Goal: Task Accomplishment & Management: Complete application form

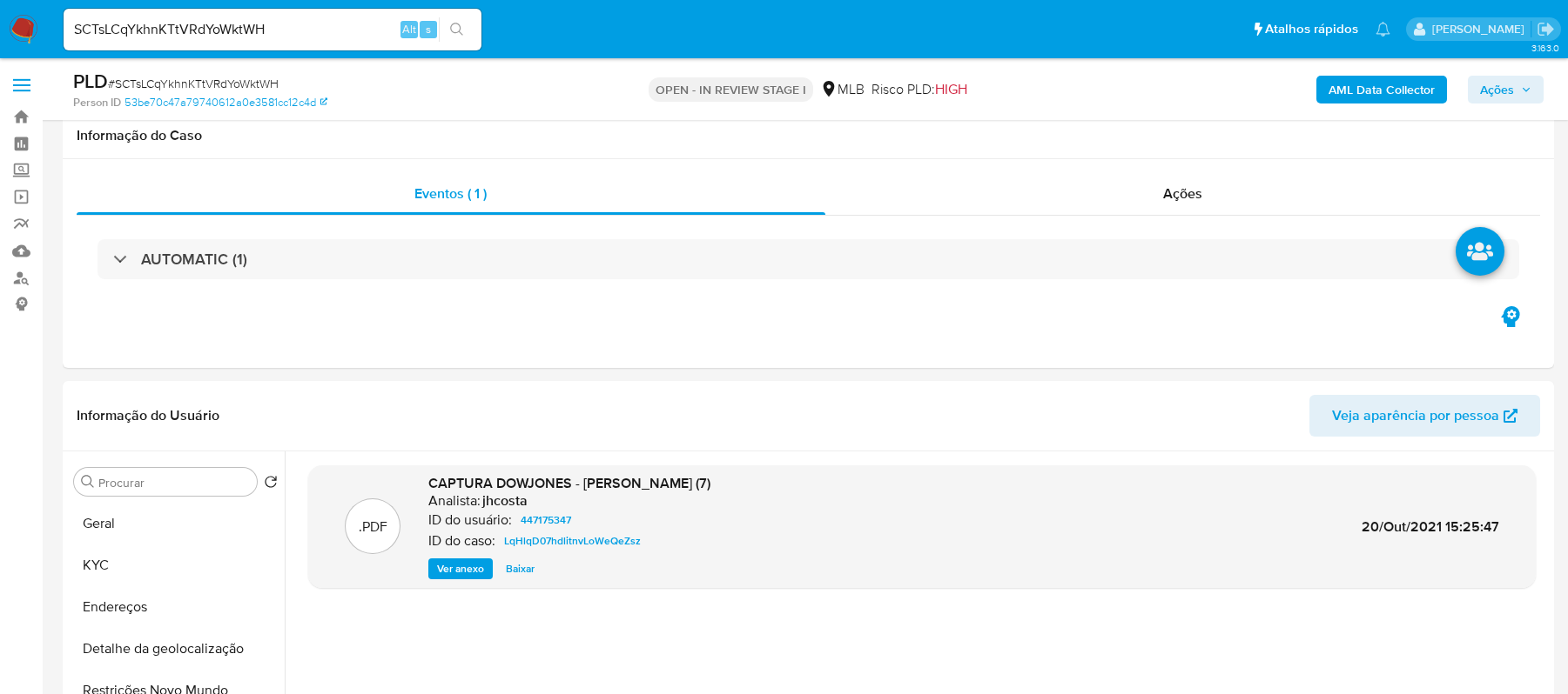
select select "10"
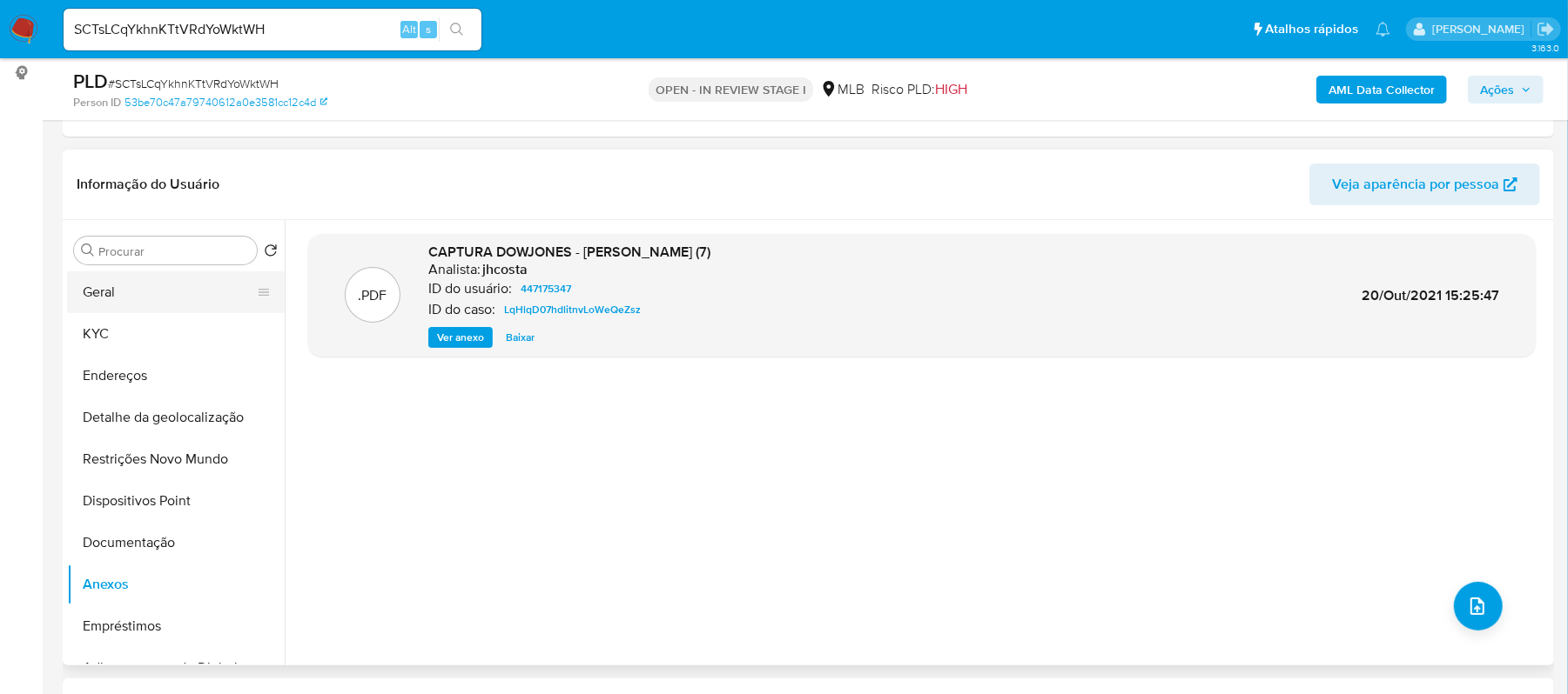
click at [160, 303] on button "Geral" at bounding box center [168, 292] width 204 height 42
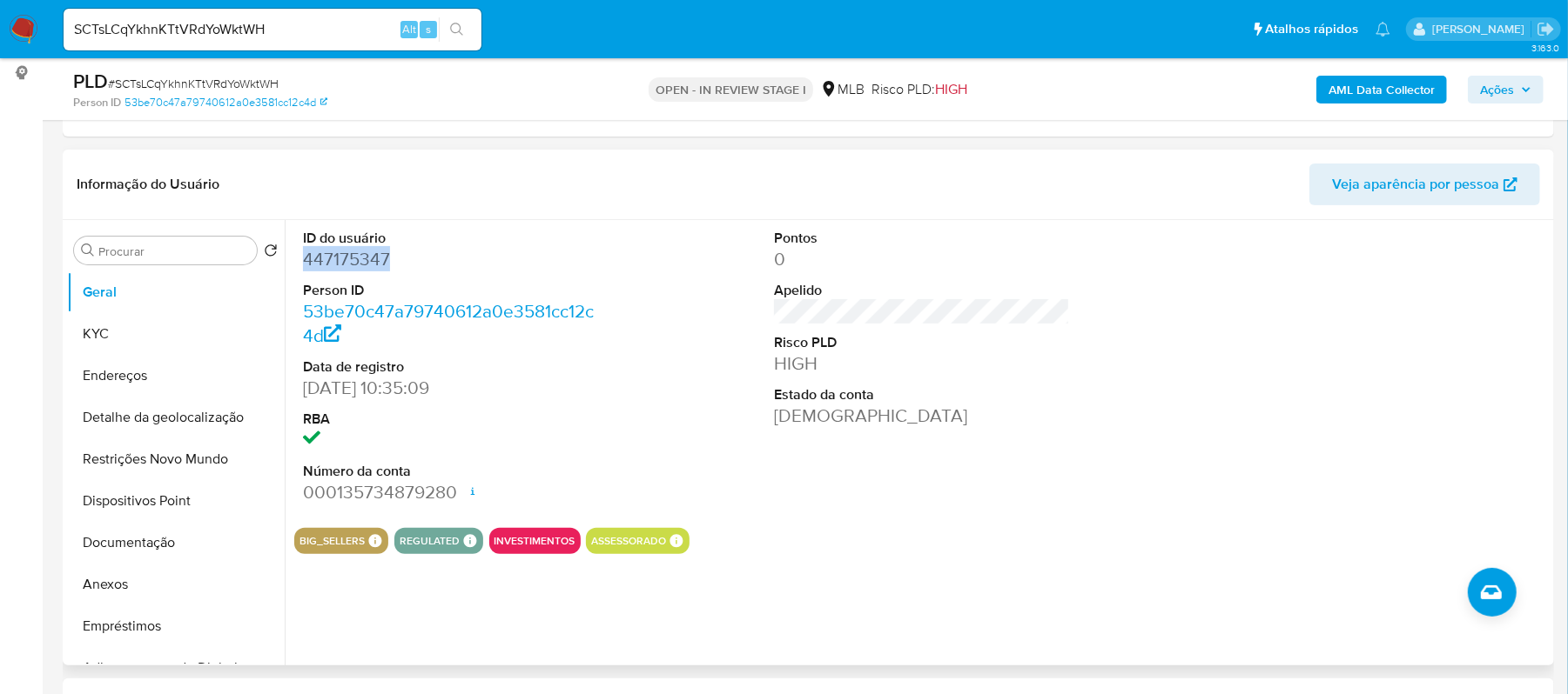
drag, startPoint x: 398, startPoint y: 262, endPoint x: 296, endPoint y: 262, distance: 102.0
click at [296, 262] on div "ID do usuário 447175347 Person ID 53be70c47a79740612a0e3581cc12c4d Data de regi…" at bounding box center [452, 367] width 314 height 294
copy dd "447175347"
click at [147, 343] on button "KYC" at bounding box center [168, 334] width 204 height 42
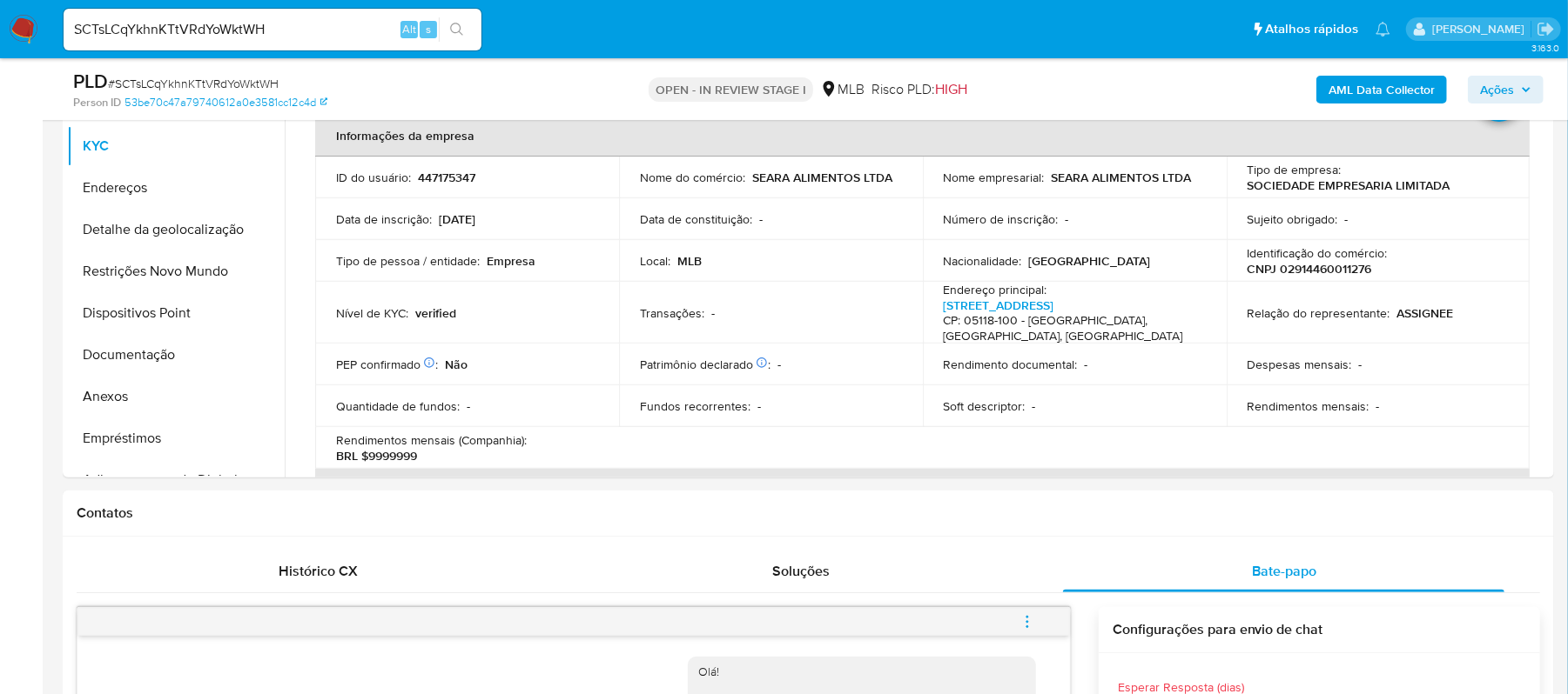
scroll to position [433, 0]
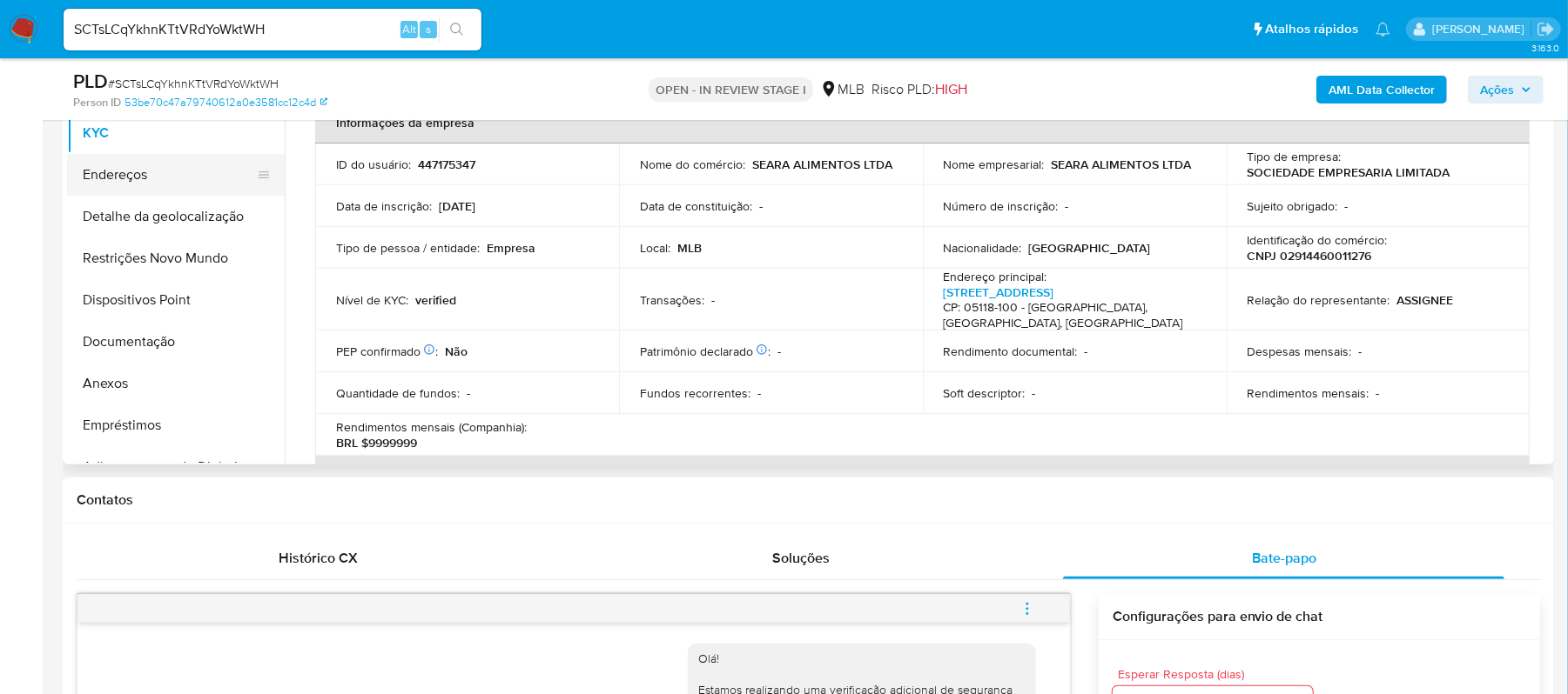
click at [125, 178] on button "Endereços" at bounding box center [168, 175] width 204 height 42
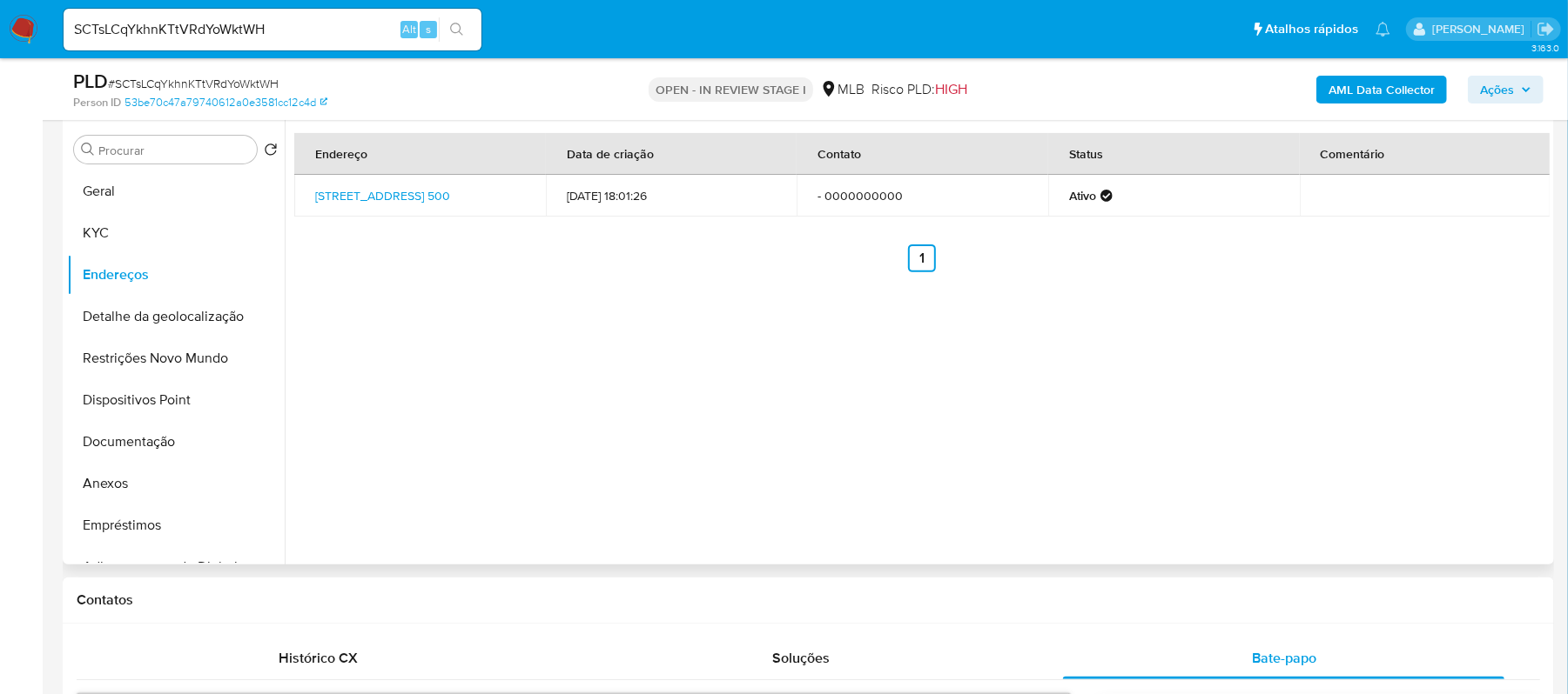
scroll to position [200, 0]
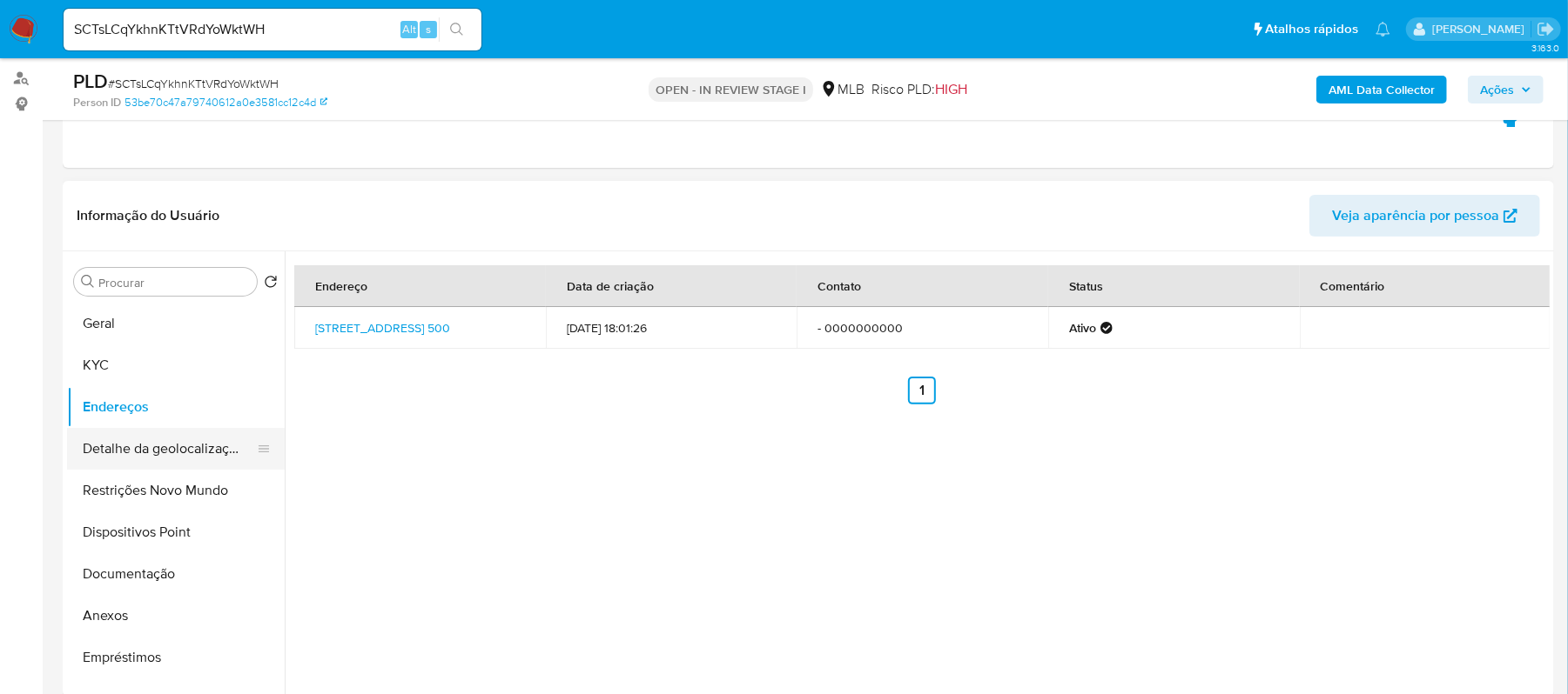
click at [188, 457] on button "Detalhe da geolocalização" at bounding box center [168, 449] width 204 height 42
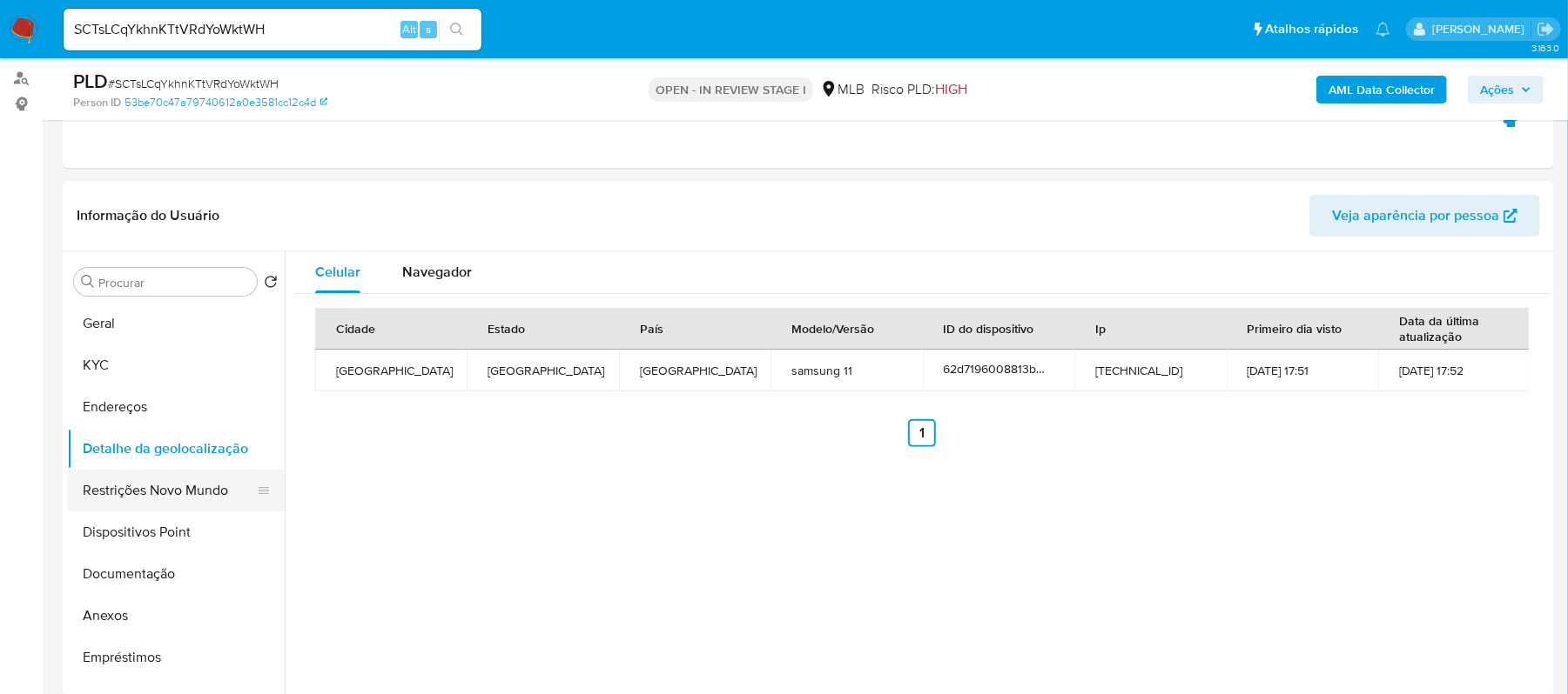
click at [185, 485] on button "Restrições Novo Mundo" at bounding box center [168, 491] width 204 height 42
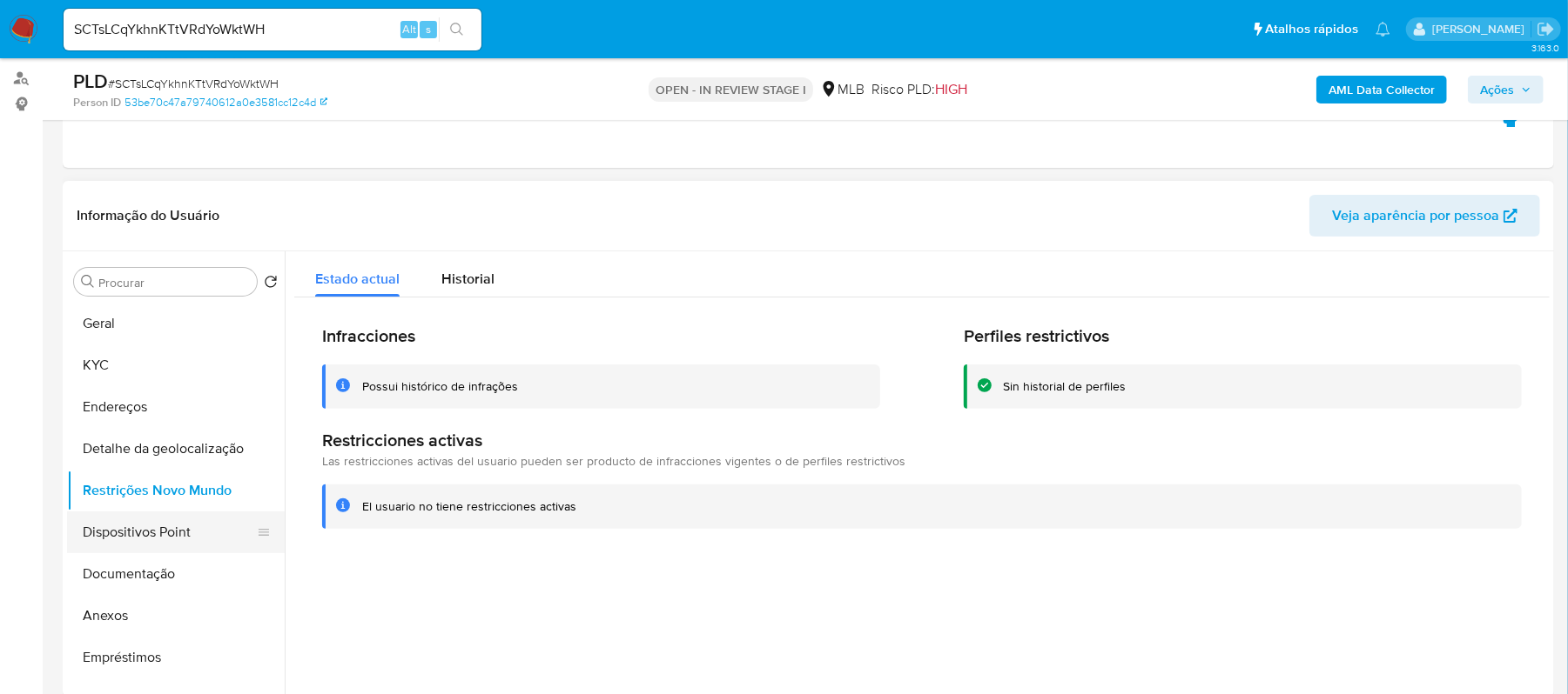
click at [171, 534] on button "Dispositivos Point" at bounding box center [168, 533] width 204 height 42
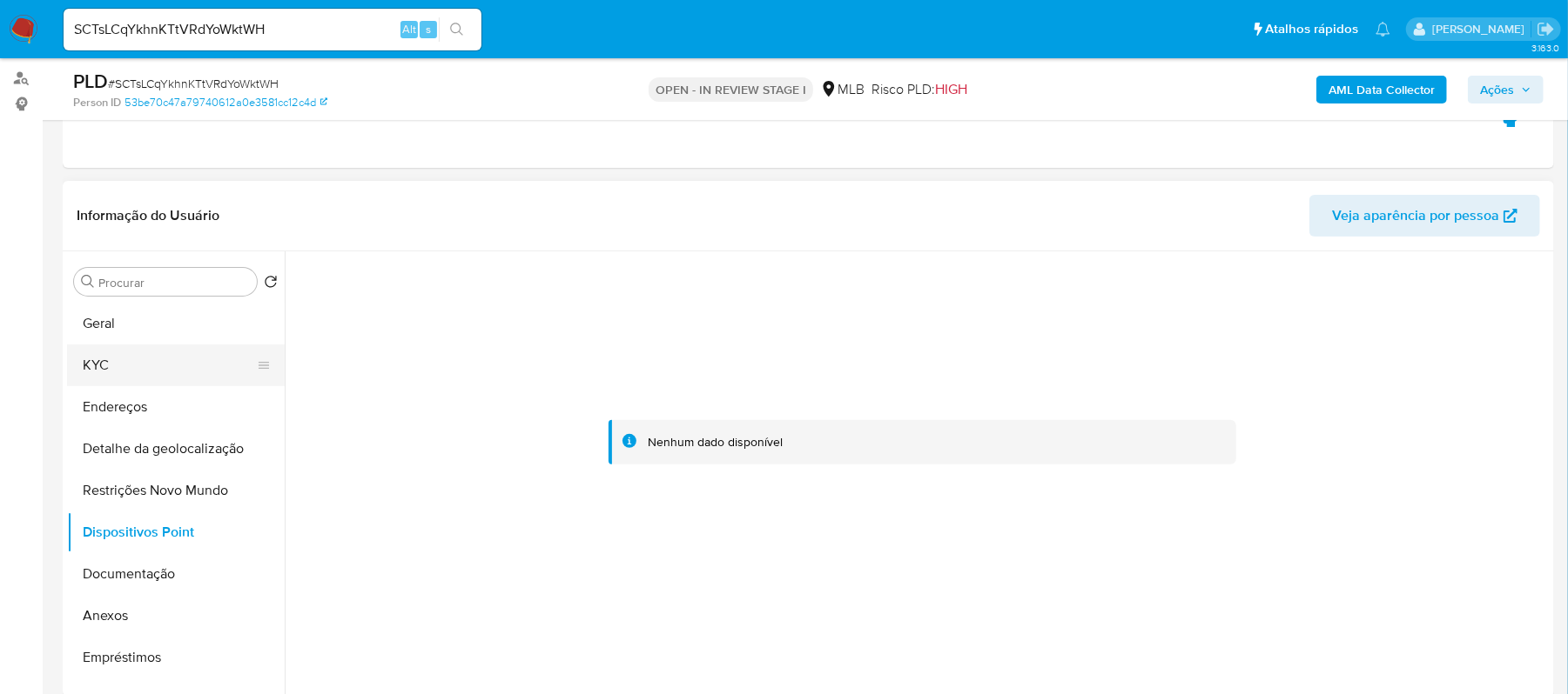
click at [182, 362] on button "KYC" at bounding box center [168, 366] width 204 height 42
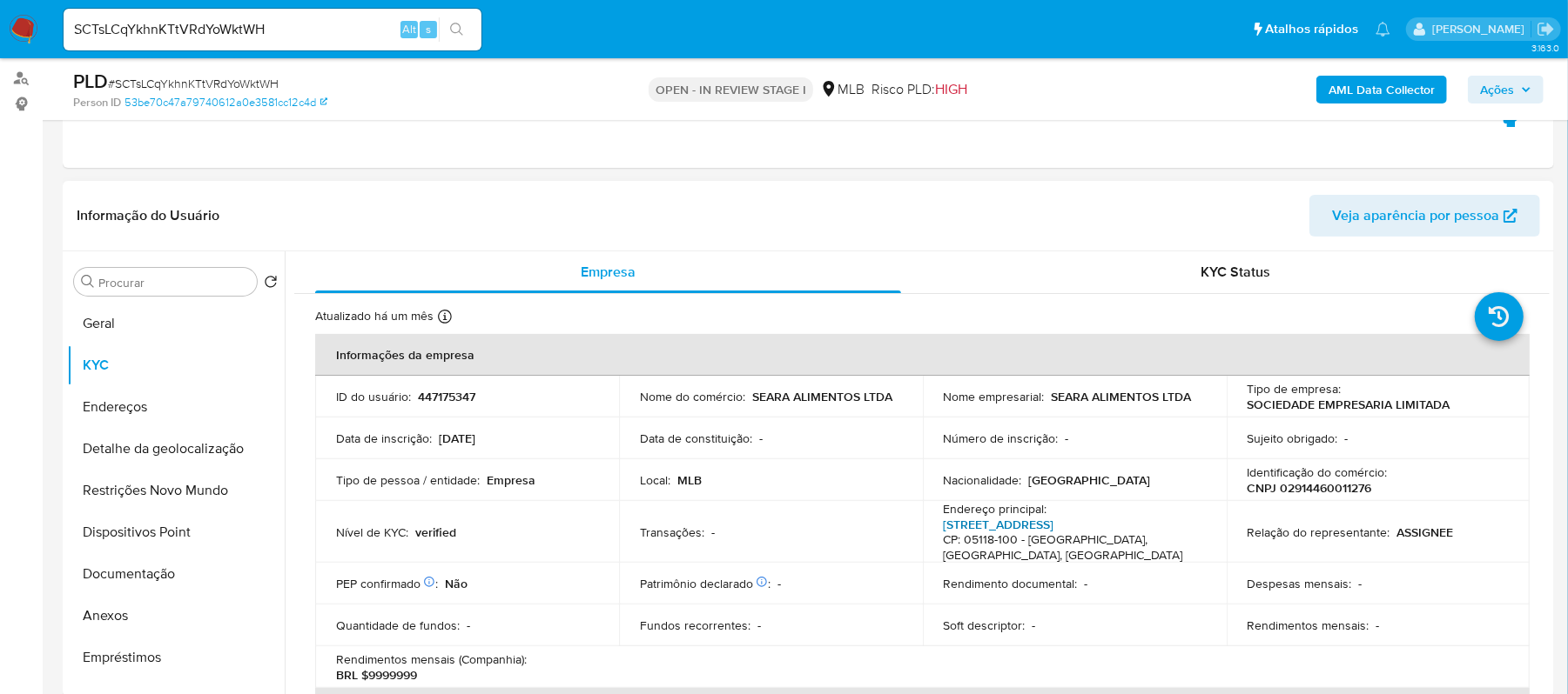
click at [1049, 523] on link "Av Marginal Direita Do Tiete 500, Vila Jaguara" at bounding box center [999, 525] width 110 height 18
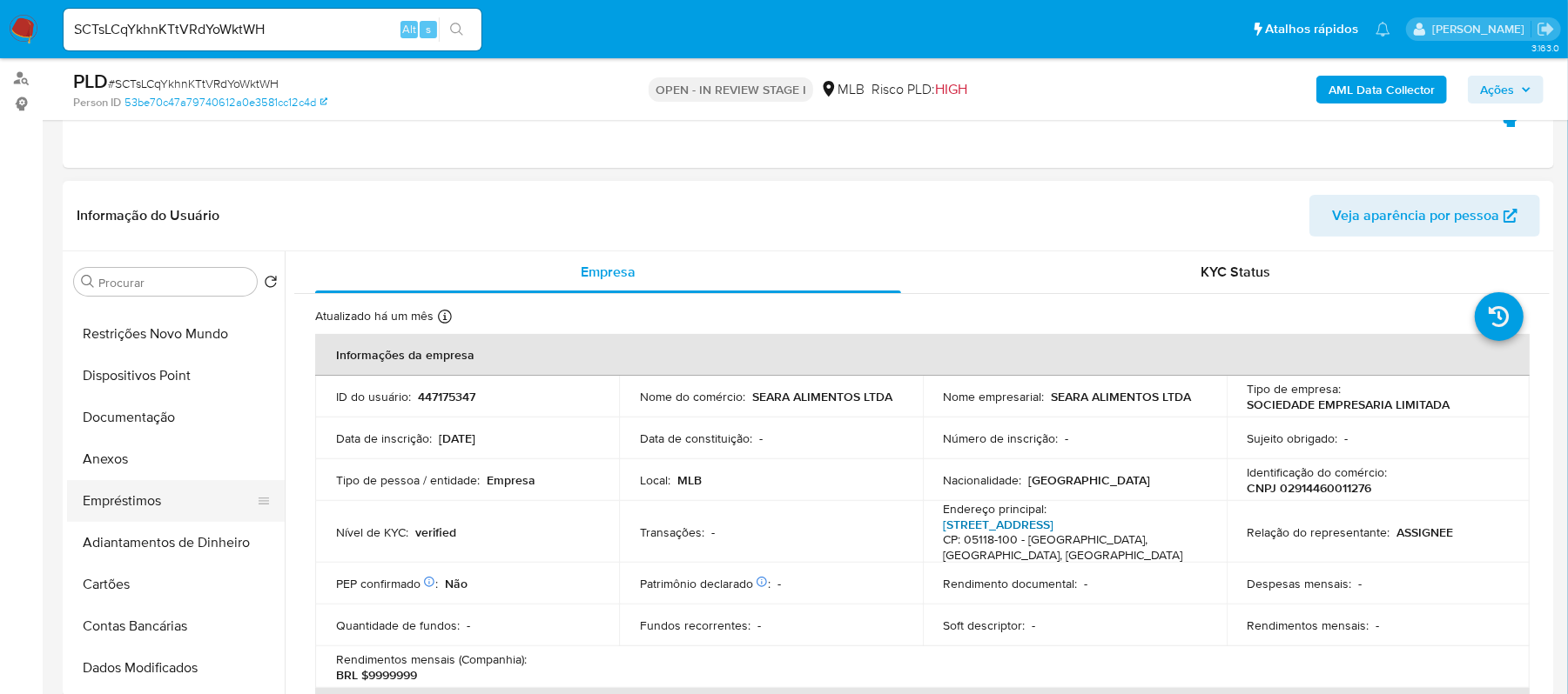
scroll to position [115, 0]
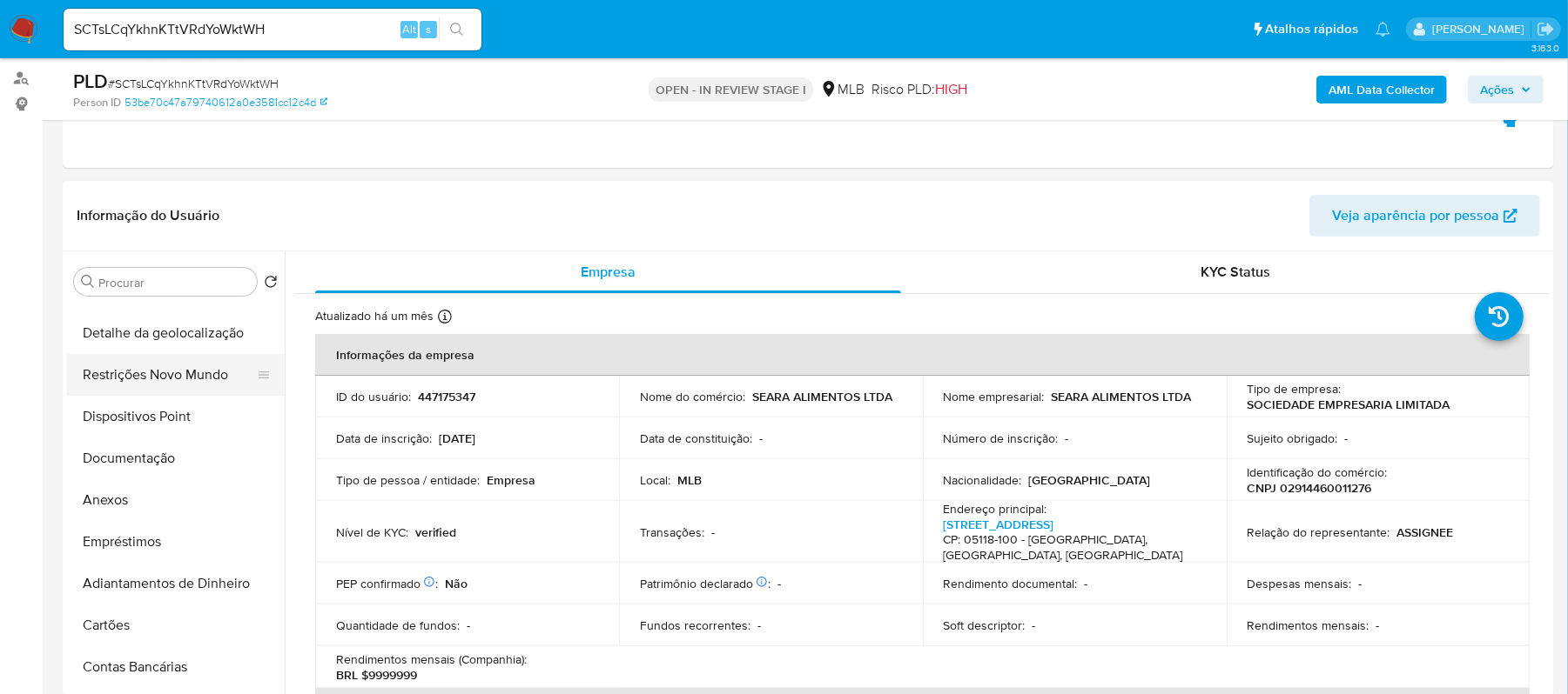
click at [207, 366] on button "Restrições Novo Mundo" at bounding box center [168, 375] width 204 height 42
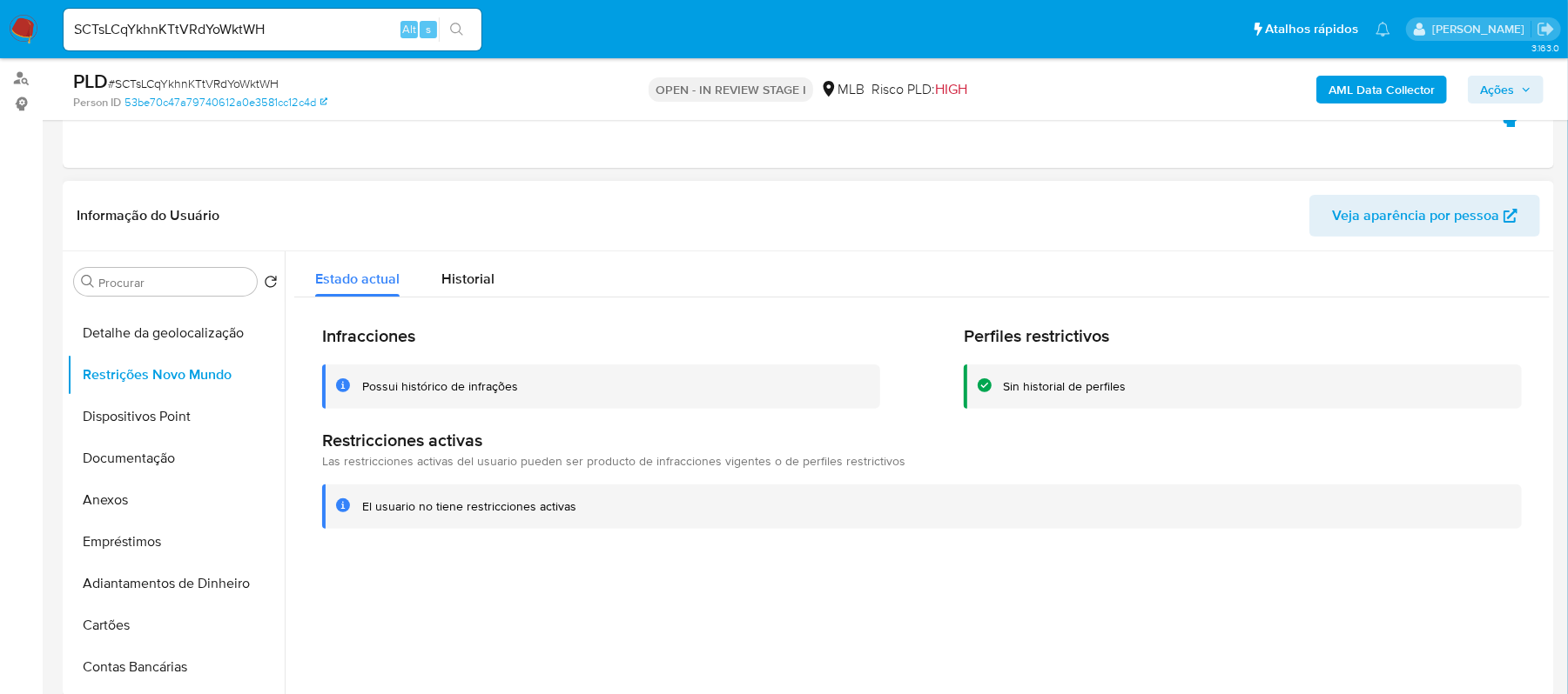
drag, startPoint x: 359, startPoint y: 506, endPoint x: 533, endPoint y: 508, distance: 174.0
click at [594, 508] on div "El usuario no tiene restricciones activas" at bounding box center [922, 507] width 1200 height 45
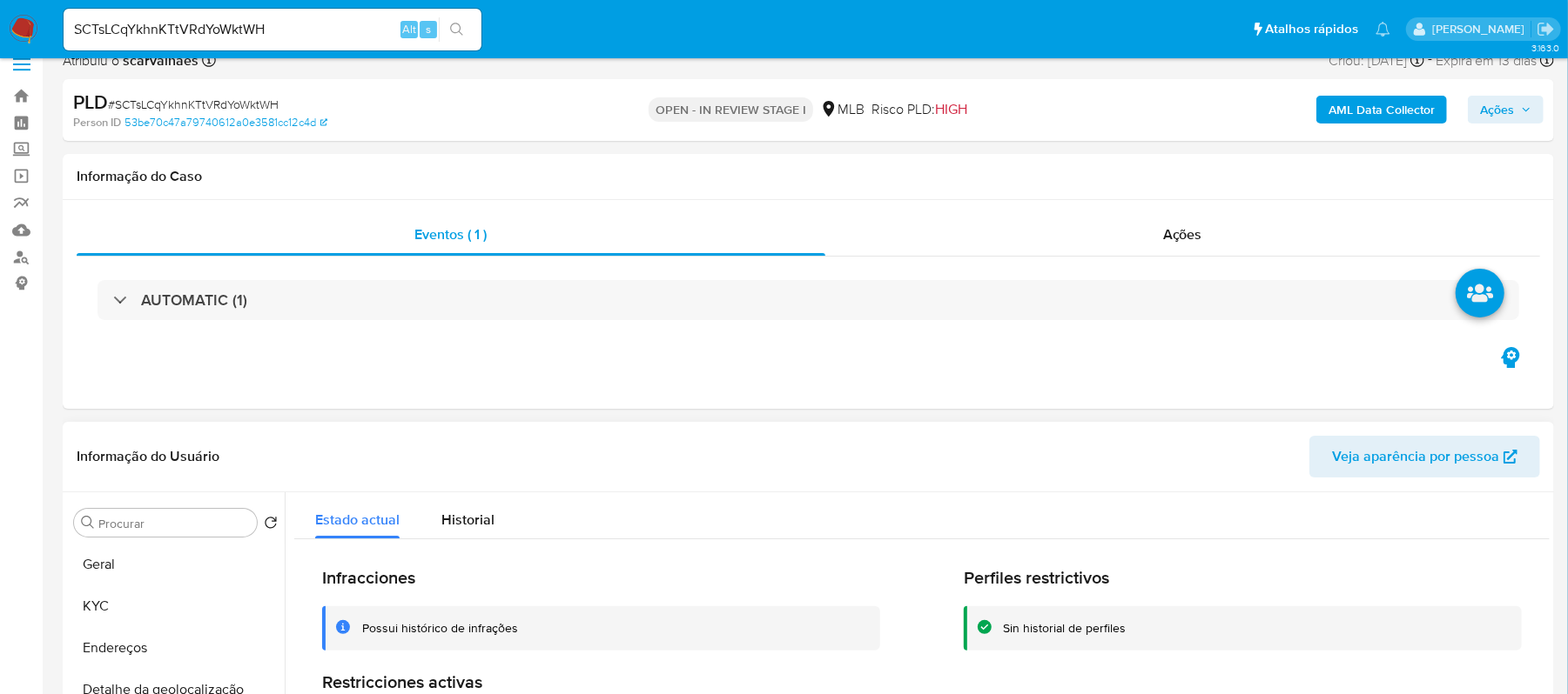
scroll to position [0, 0]
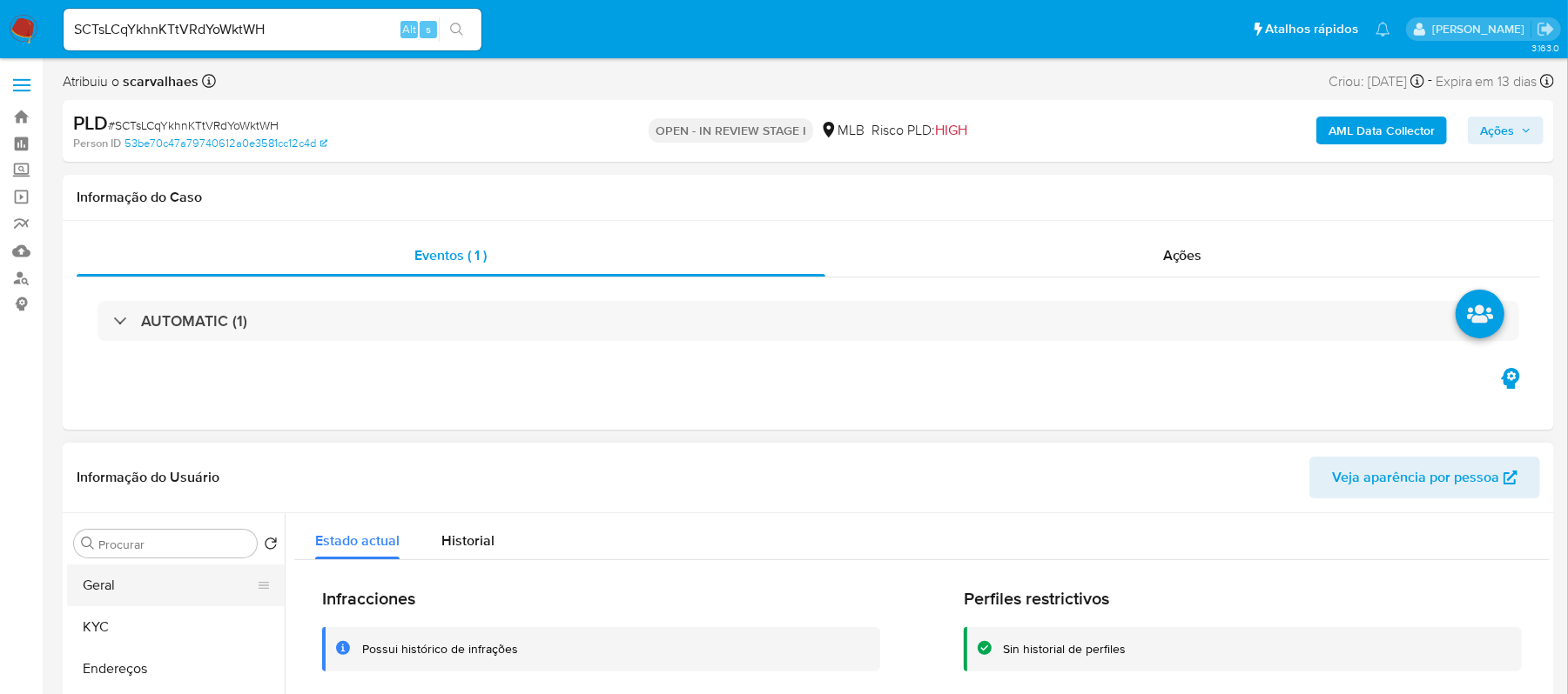
click at [133, 583] on button "Geral" at bounding box center [168, 586] width 204 height 42
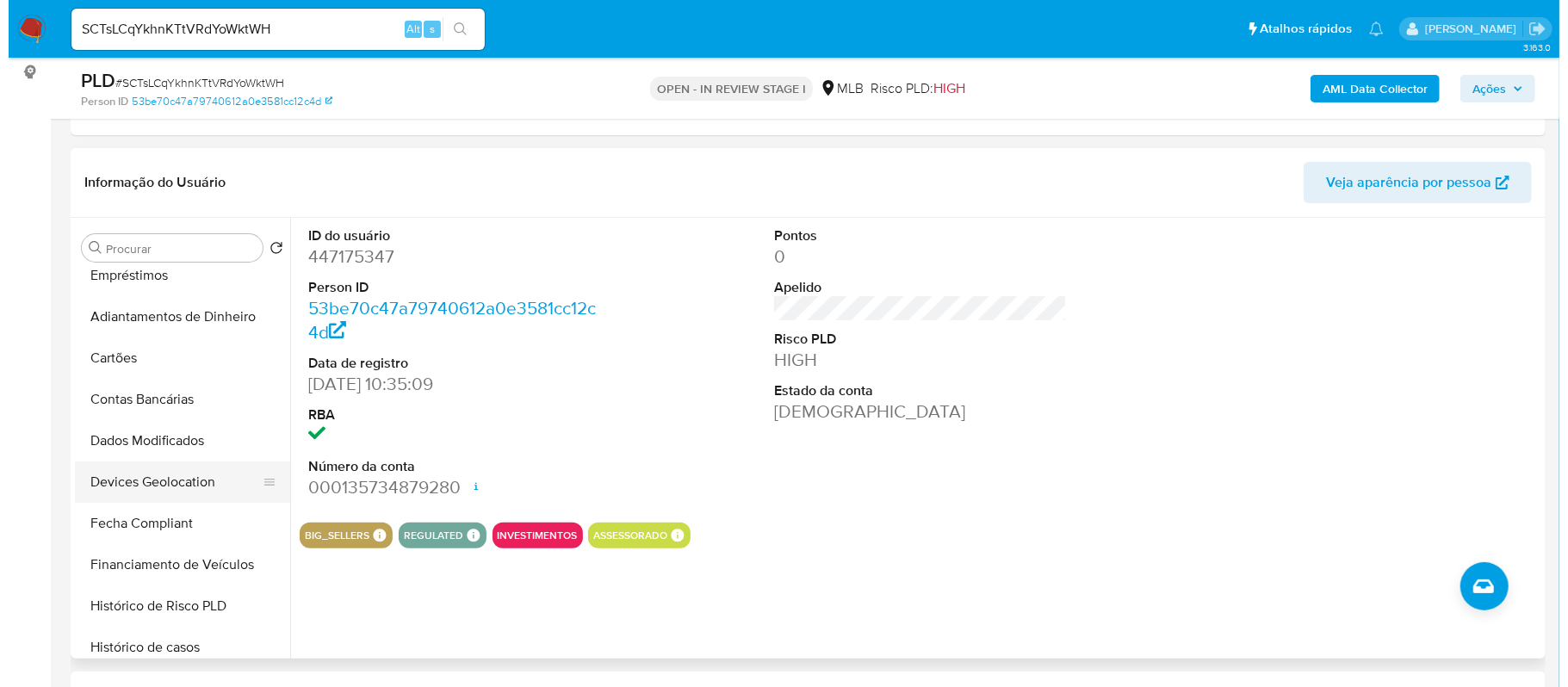
scroll to position [114, 0]
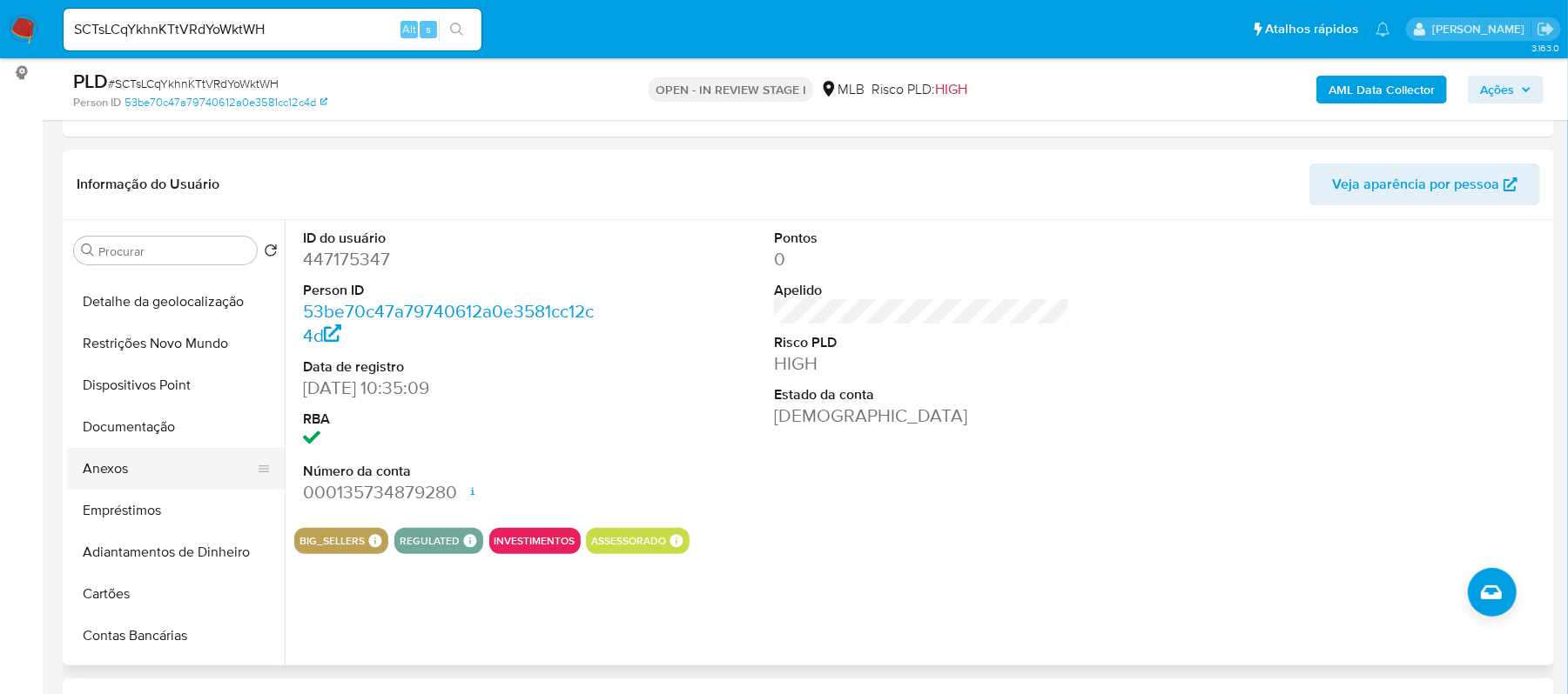
click at [122, 453] on button "Anexos" at bounding box center [168, 469] width 204 height 42
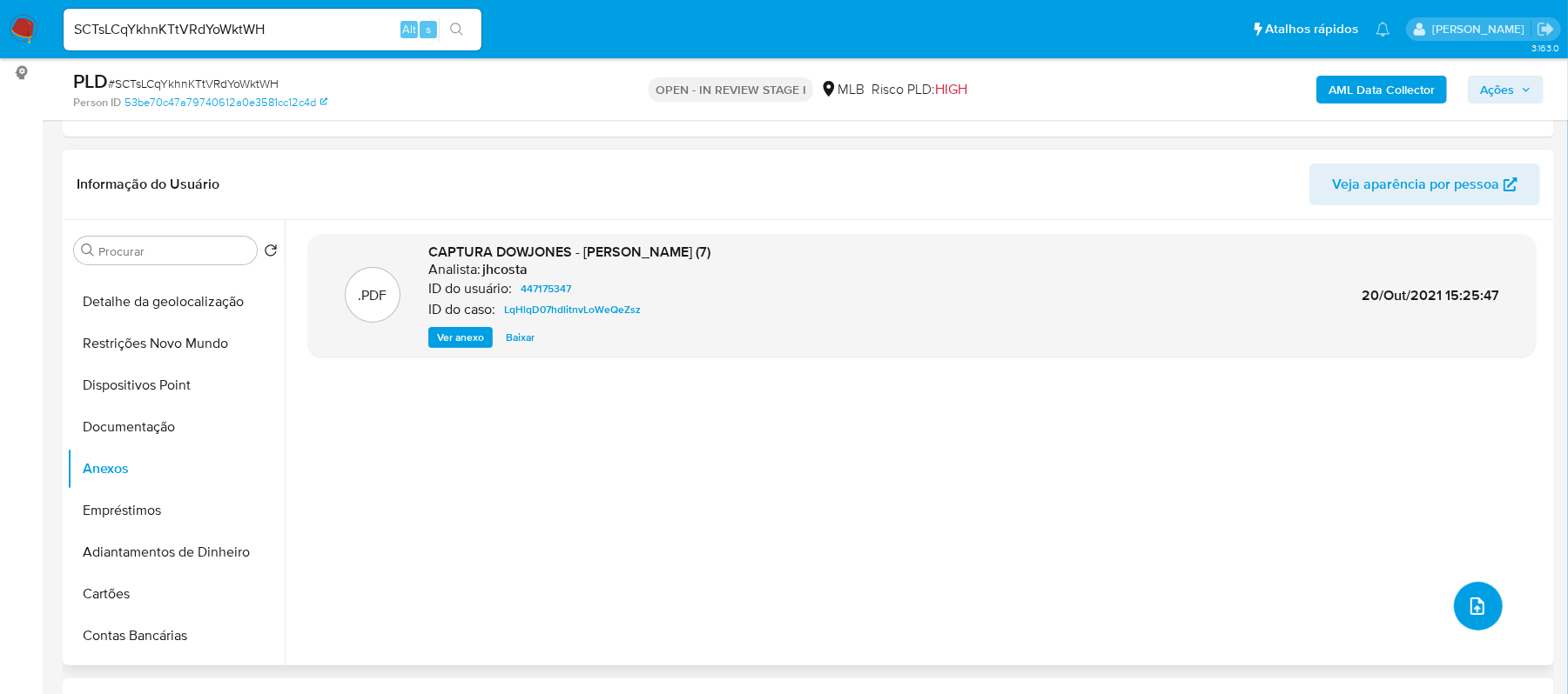
click at [1469, 603] on icon "upload-file" at bounding box center [1477, 607] width 21 height 21
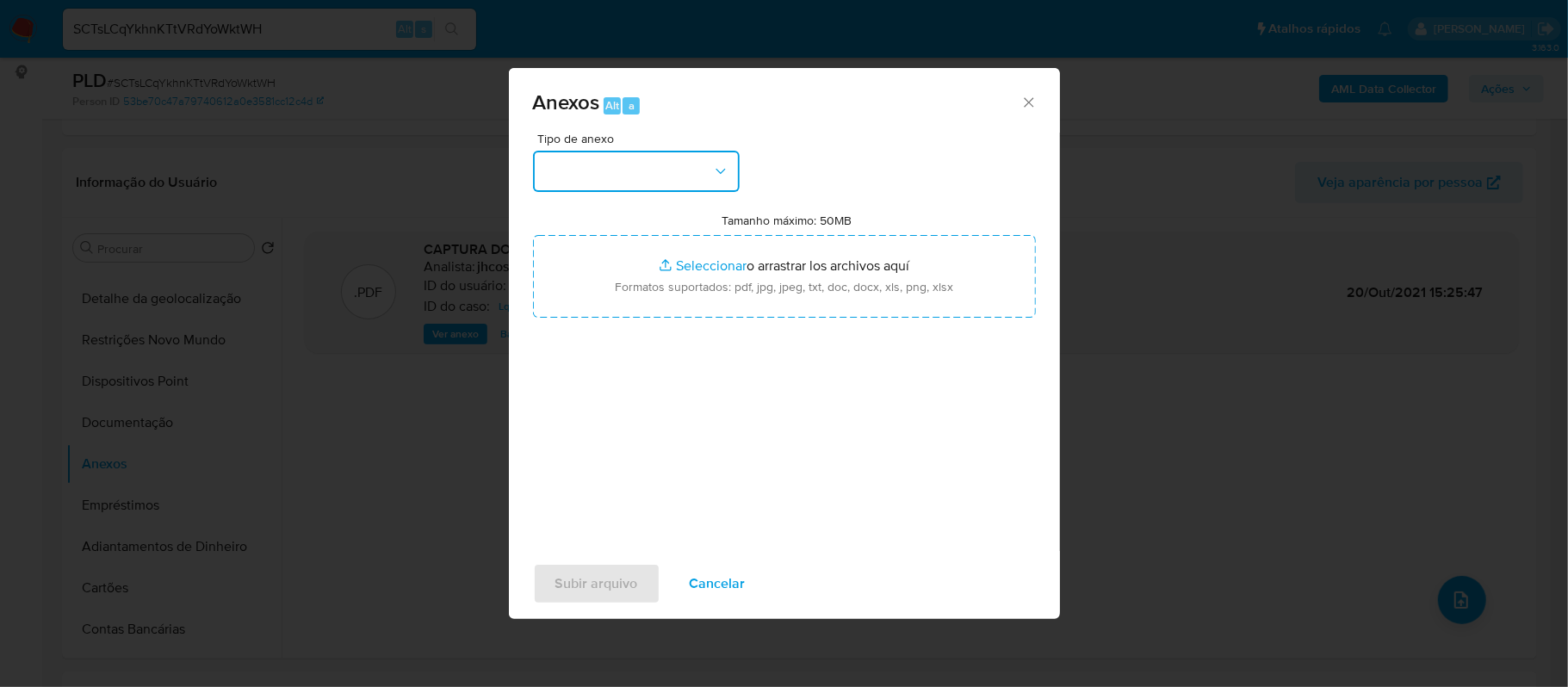
click at [718, 173] on icon "button" at bounding box center [721, 171] width 18 height 18
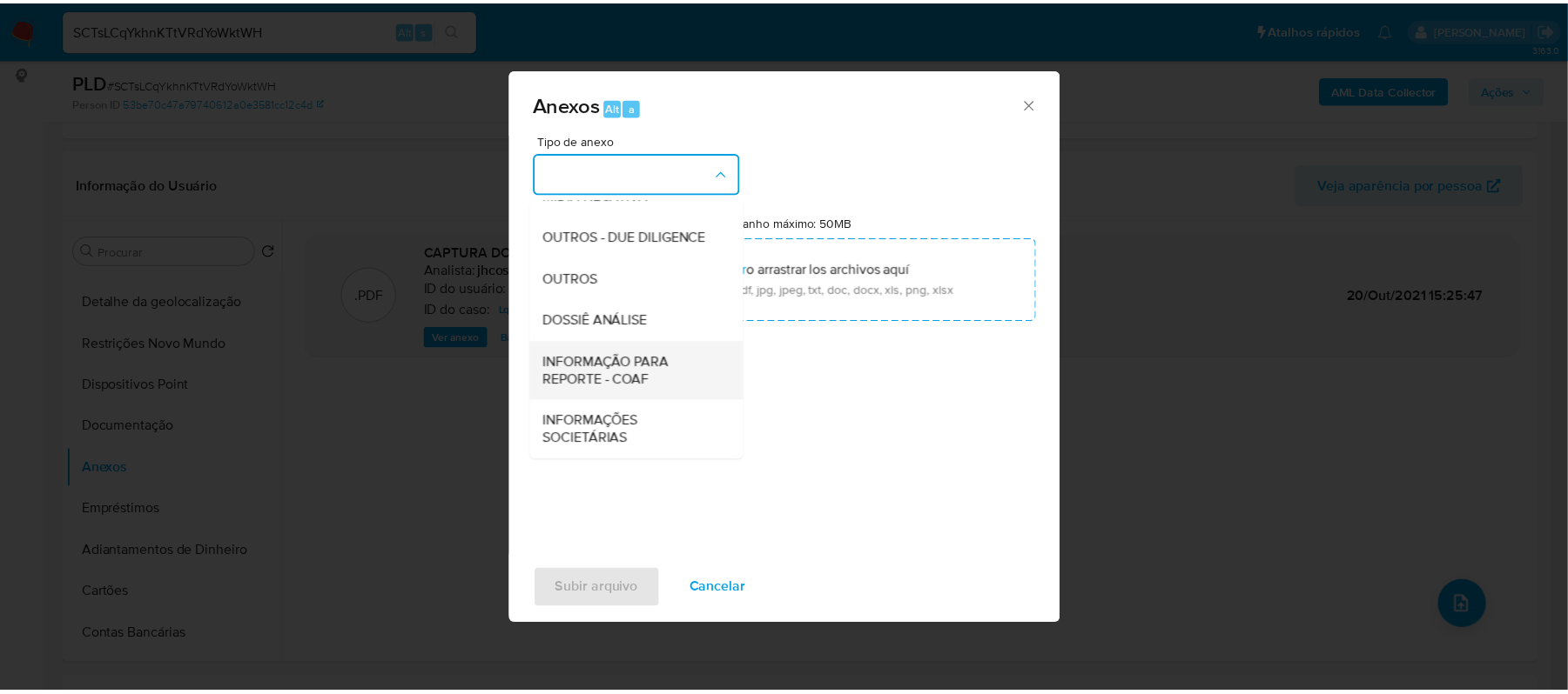
scroll to position [268, 0]
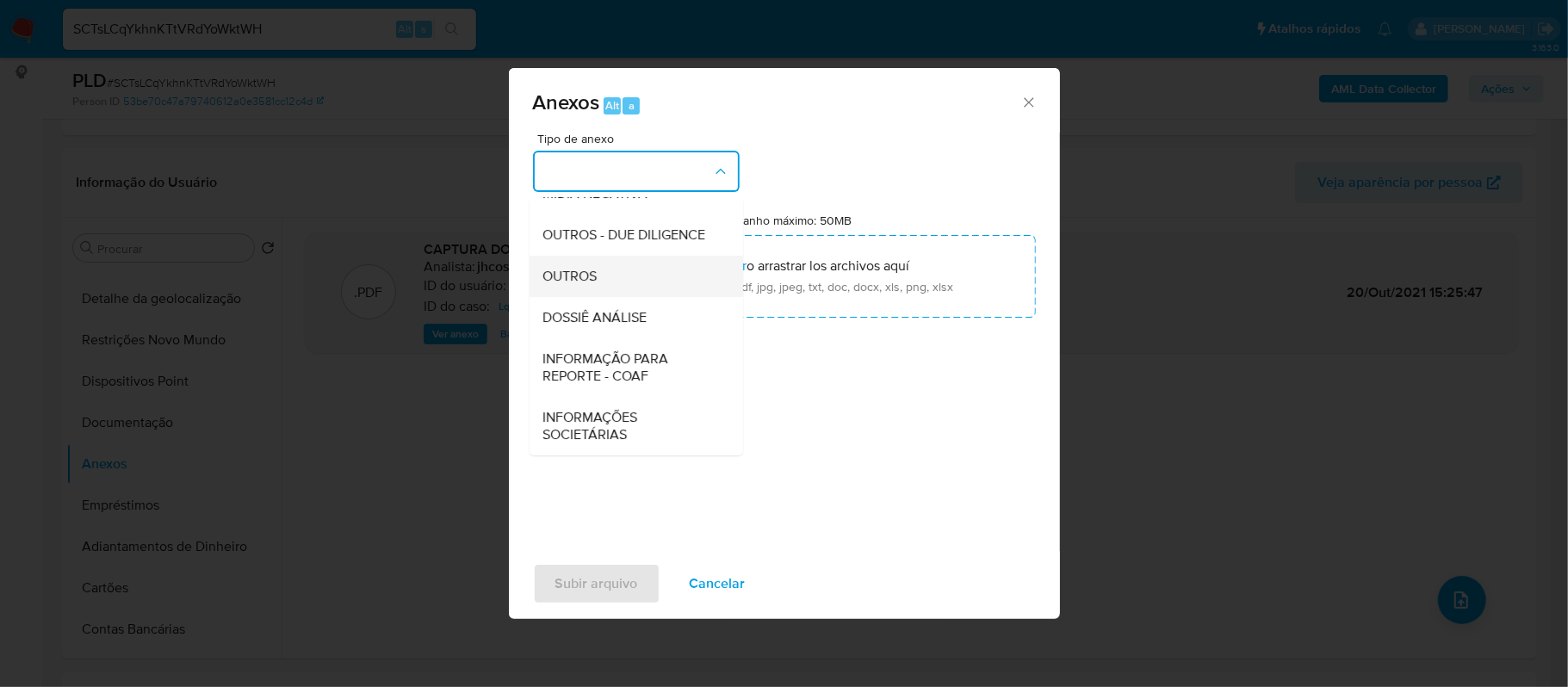
click at [593, 266] on div "OUTROS" at bounding box center [631, 277] width 176 height 41
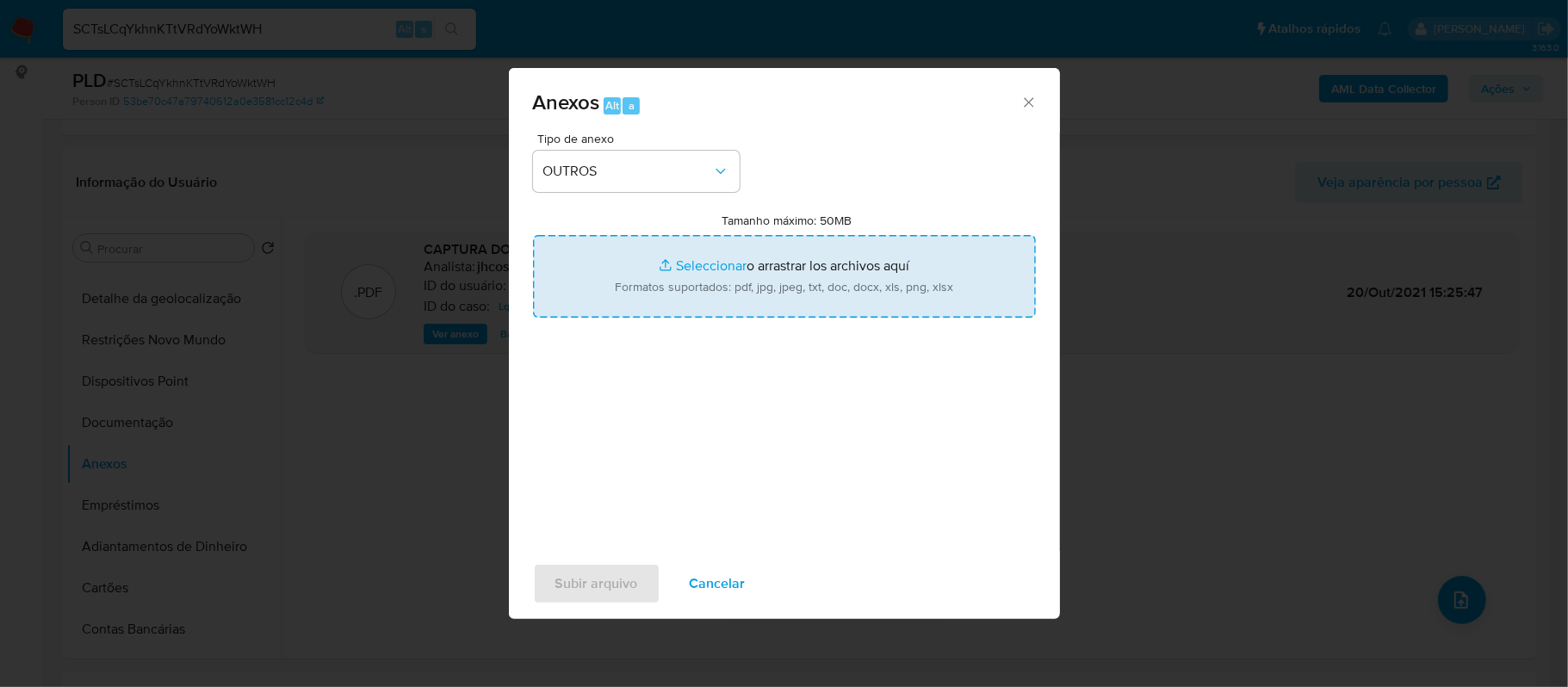
click at [696, 267] on input "Tamanho máximo: 50MB Seleccionar archivos" at bounding box center [784, 277] width 503 height 83
click at [700, 362] on div "Tipo de anexo OUTROS Tamanho máximo: 50MB Seleccionar archivos Seleccionar o ar…" at bounding box center [784, 336] width 503 height 406
click at [703, 263] on input "Tamanho máximo: 50MB Seleccionar archivos" at bounding box center [784, 277] width 503 height 83
type input "C:\fakepath\Declínio - XXXX - CNPJ 02914460011276 - SEARA ALIMENTOS LTDA.pdf"
click at [703, 264] on input "Tamanho máximo: 50MB Seleccionar archivos" at bounding box center [784, 277] width 503 height 83
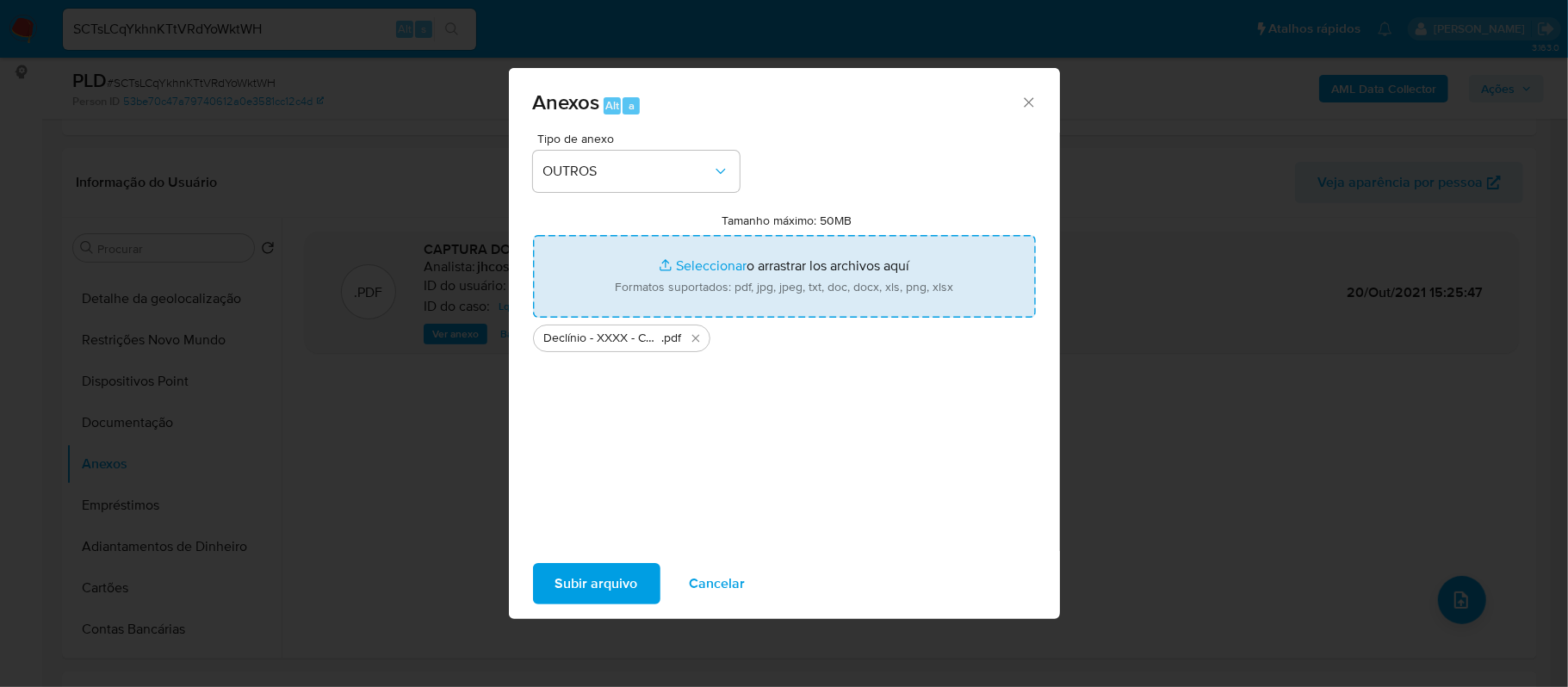
type input "C:\fakepath\Mulan SEARA ALIMENTOS LTDA 447175347_2025_10_08_06_49_28 - Principa…"
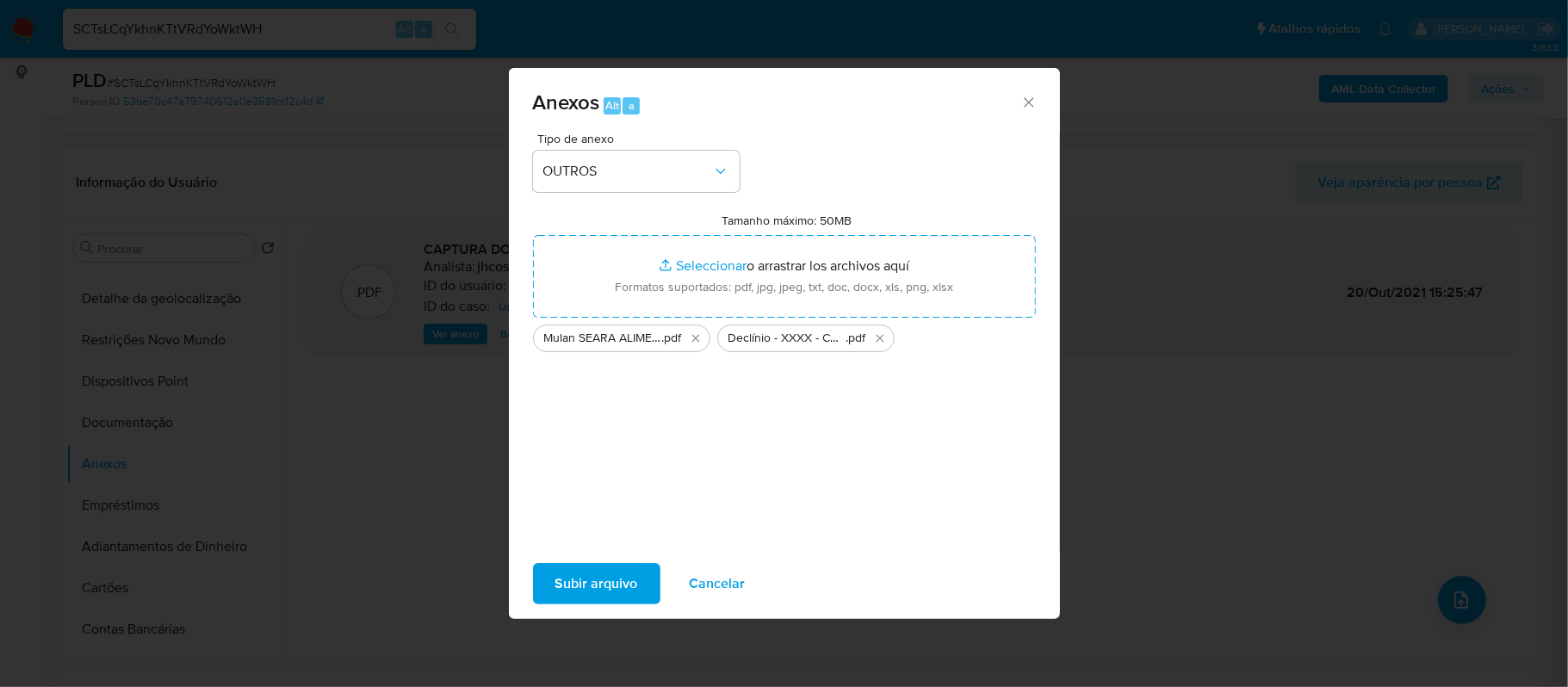
click at [617, 581] on span "Subir arquivo" at bounding box center [597, 584] width 83 height 38
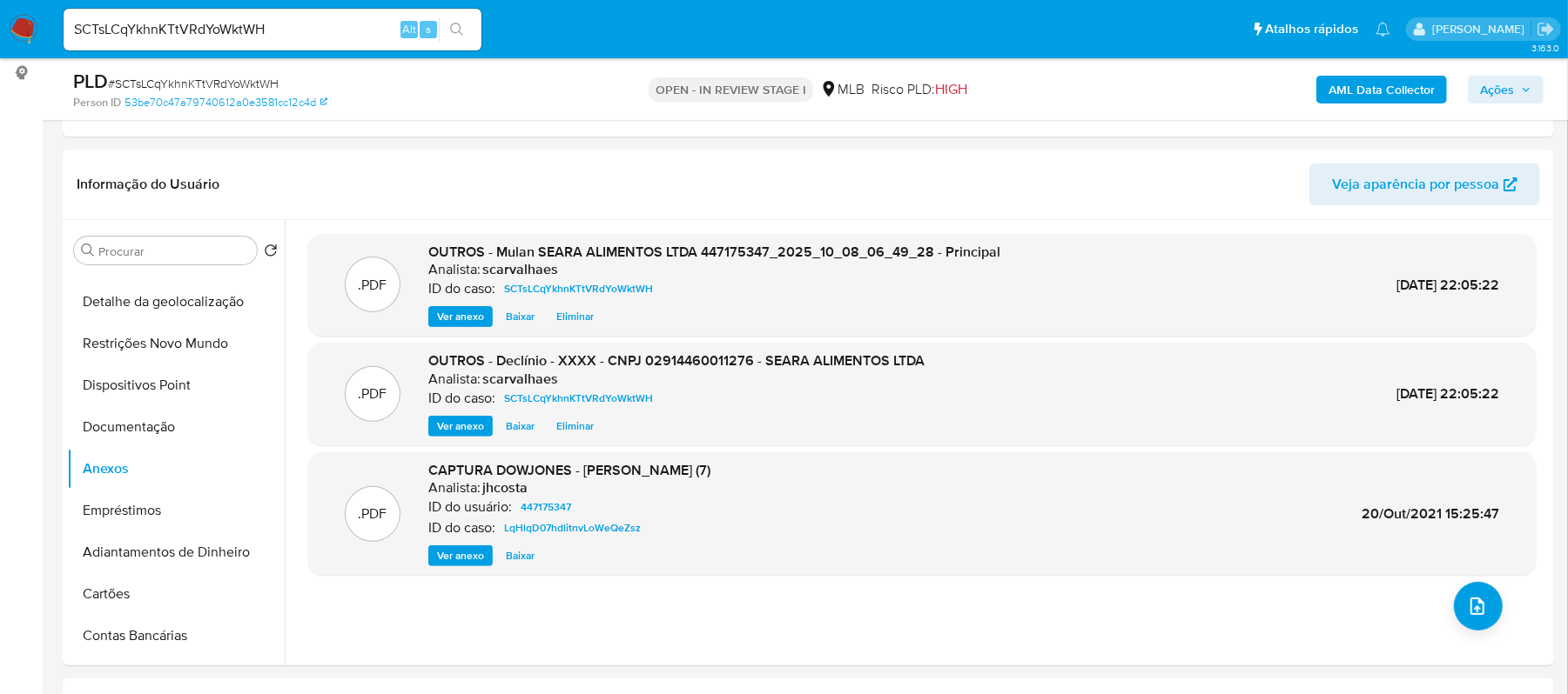
click at [1487, 91] on span "Ações" at bounding box center [1497, 89] width 34 height 28
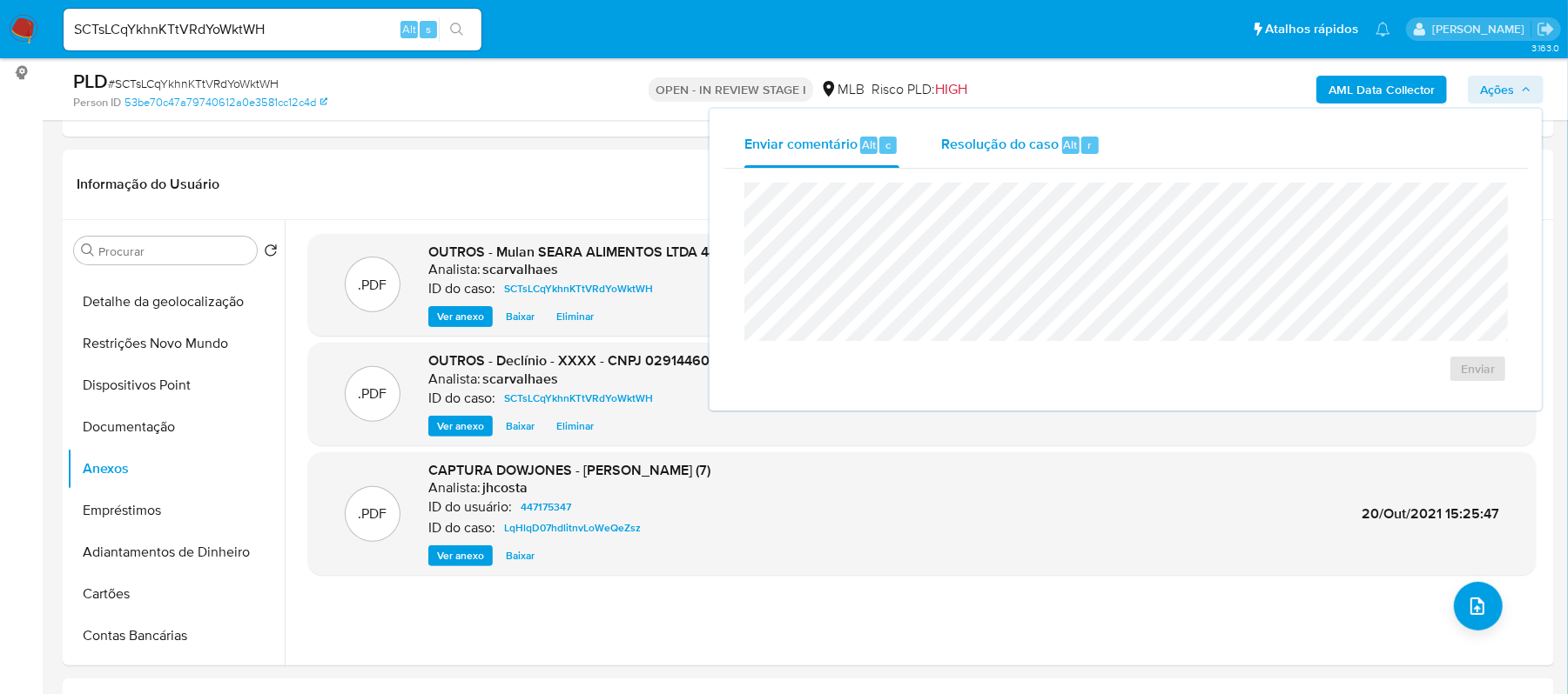
click at [961, 146] on span "Resolução do caso" at bounding box center [1000, 144] width 117 height 20
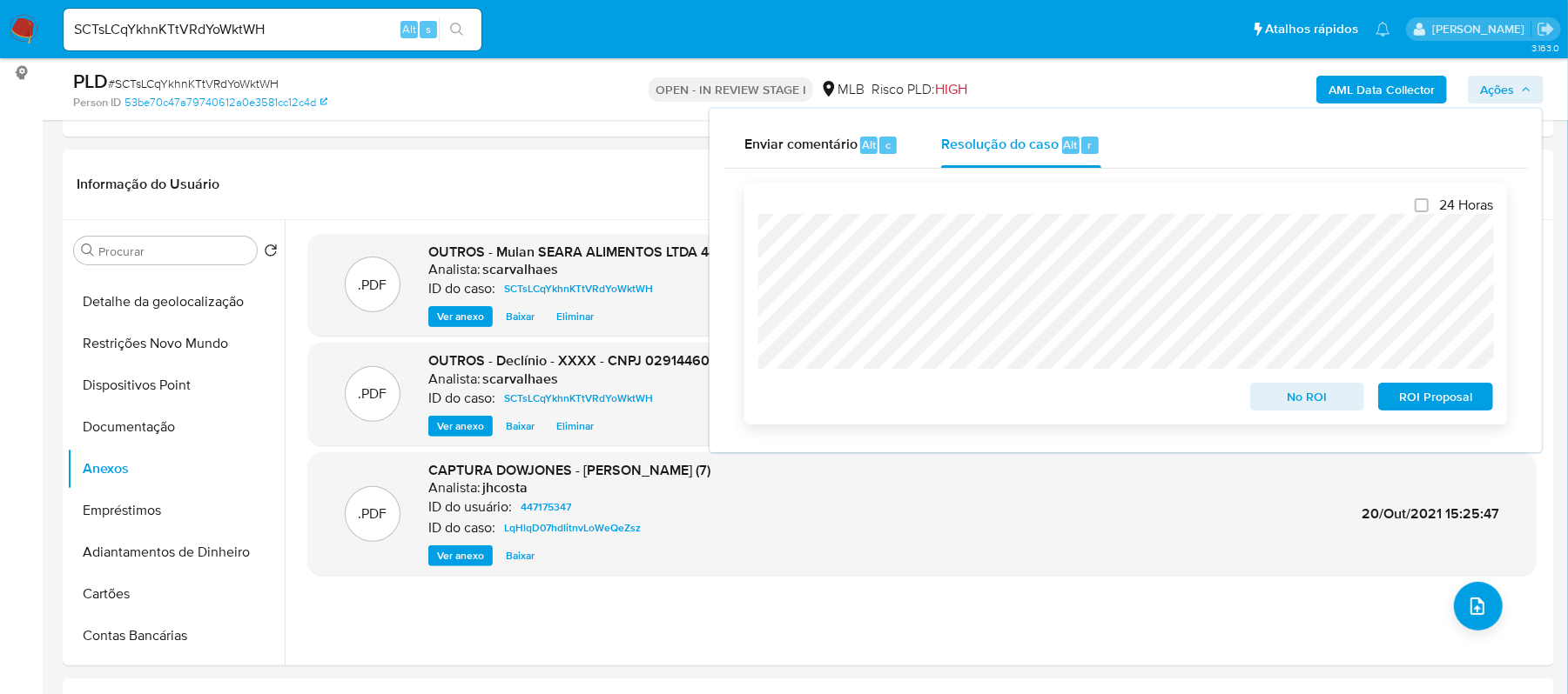
click at [1309, 399] on span "No ROI" at bounding box center [1307, 397] width 91 height 25
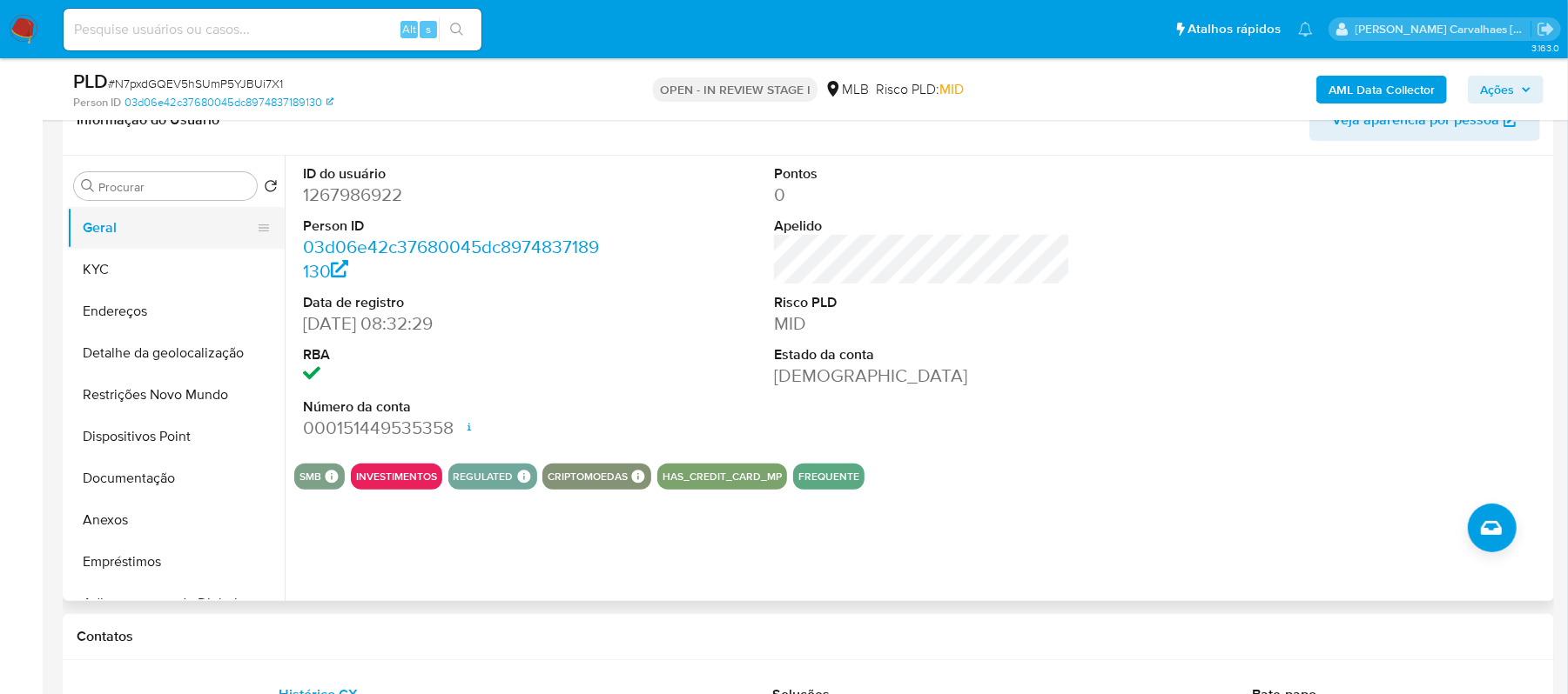
scroll to position [232, 0]
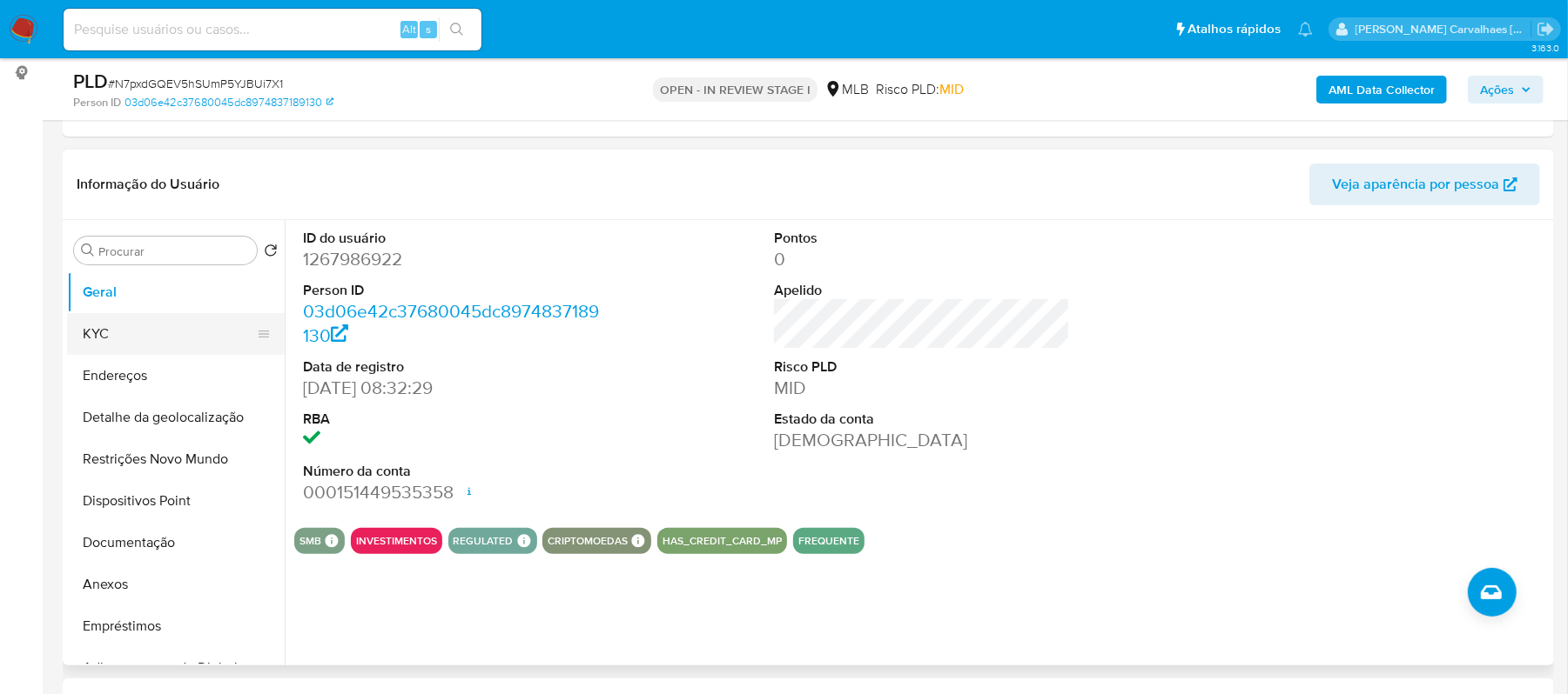
click at [125, 336] on button "KYC" at bounding box center [168, 334] width 204 height 42
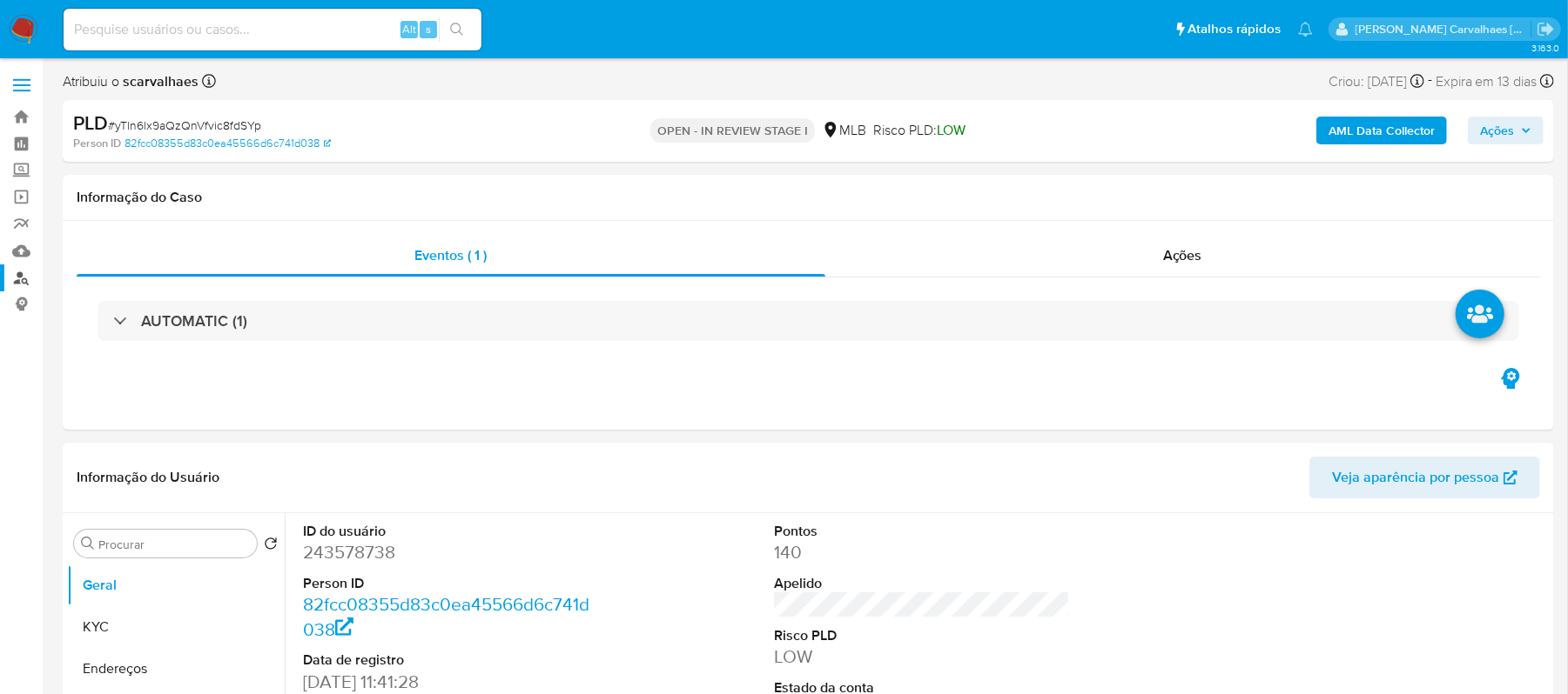
click at [22, 276] on link "Localizador de pessoas" at bounding box center [103, 277] width 207 height 27
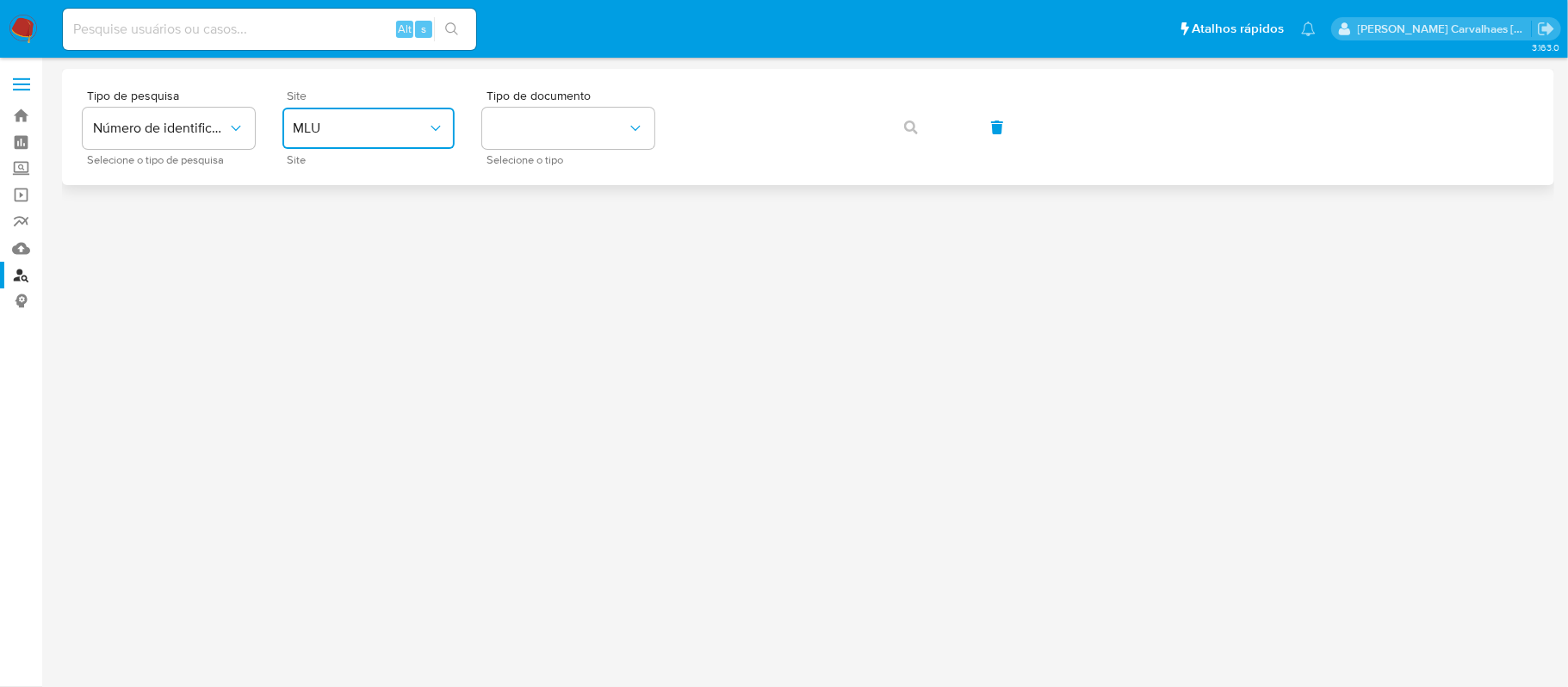
click at [422, 108] on button "MLU" at bounding box center [368, 128] width 172 height 41
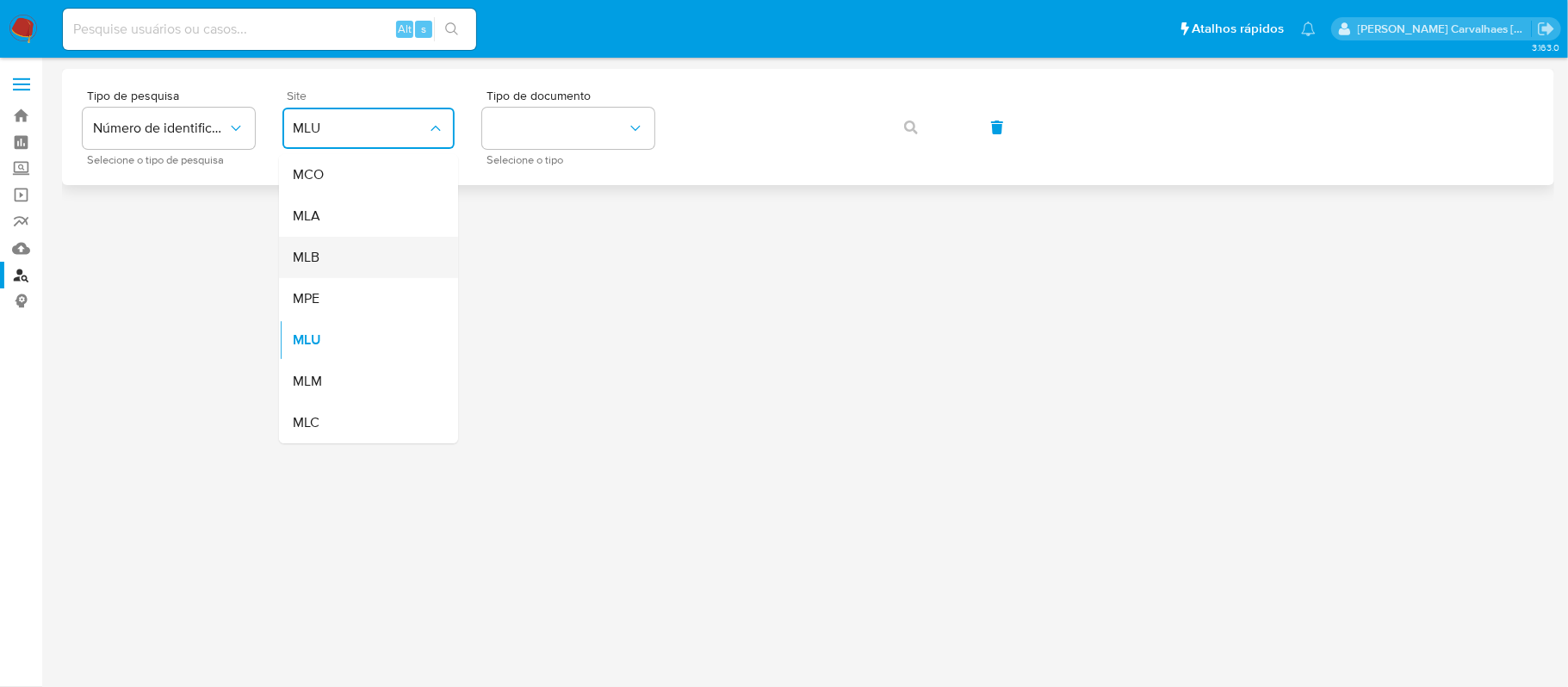
click at [341, 263] on div "MLB" at bounding box center [364, 258] width 142 height 41
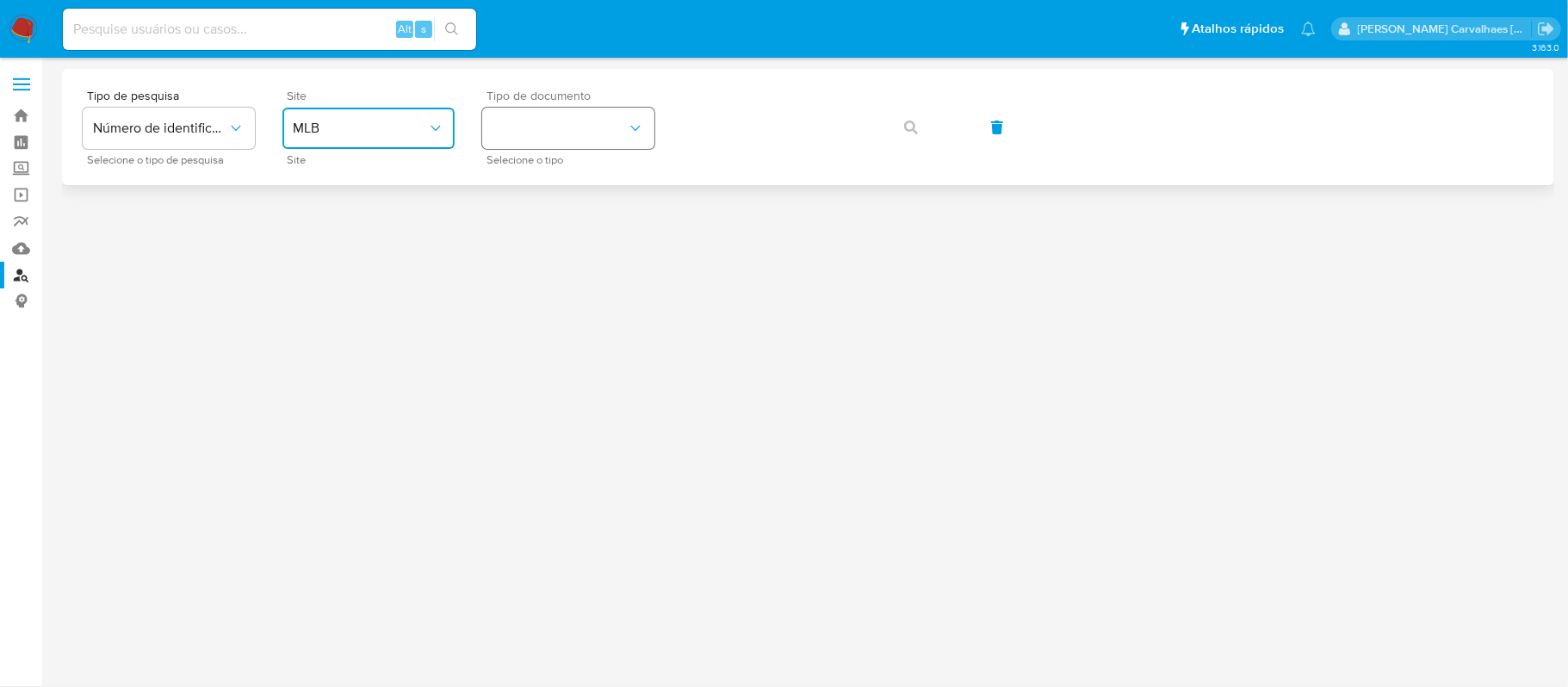
click at [621, 135] on button "identificationType" at bounding box center [568, 128] width 172 height 41
click at [548, 236] on div "CPF CPF" at bounding box center [564, 242] width 142 height 59
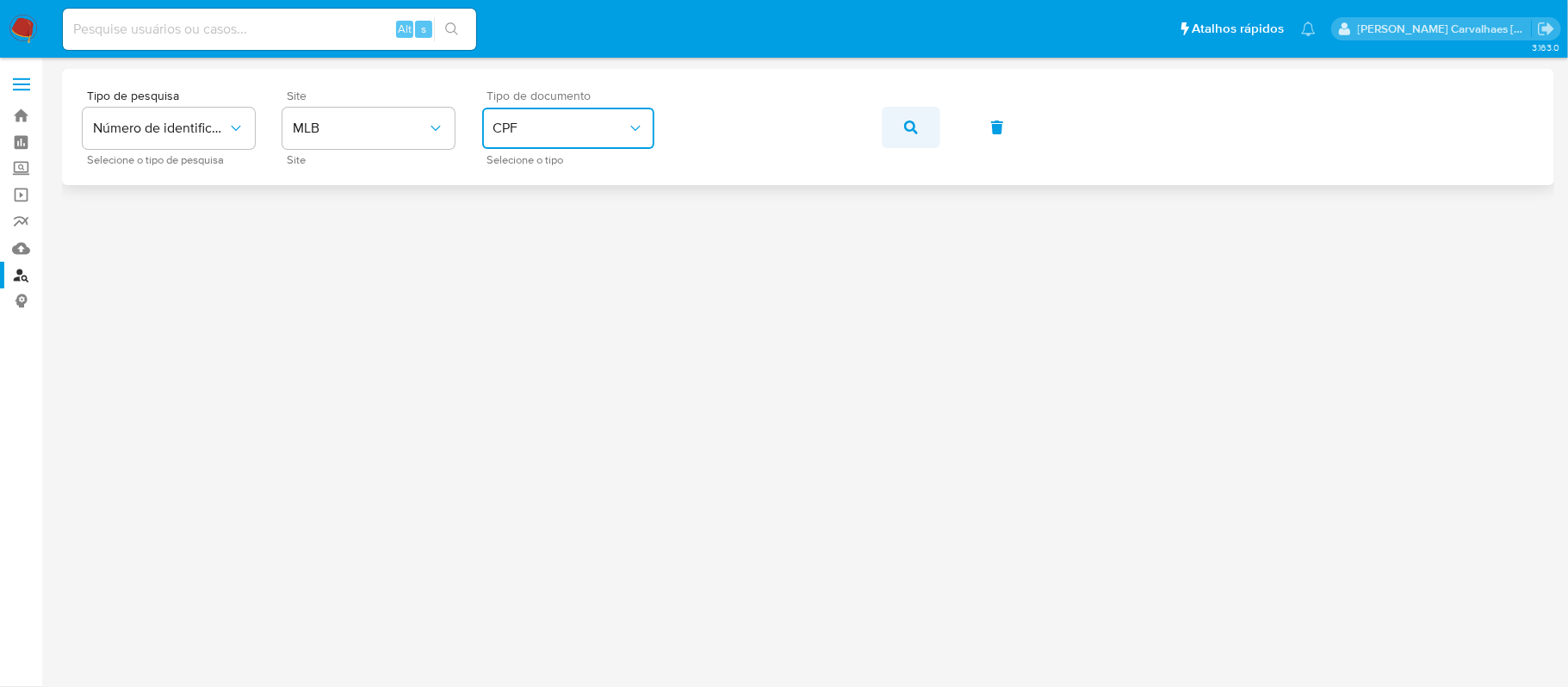
click at [909, 125] on icon "button" at bounding box center [911, 128] width 14 height 14
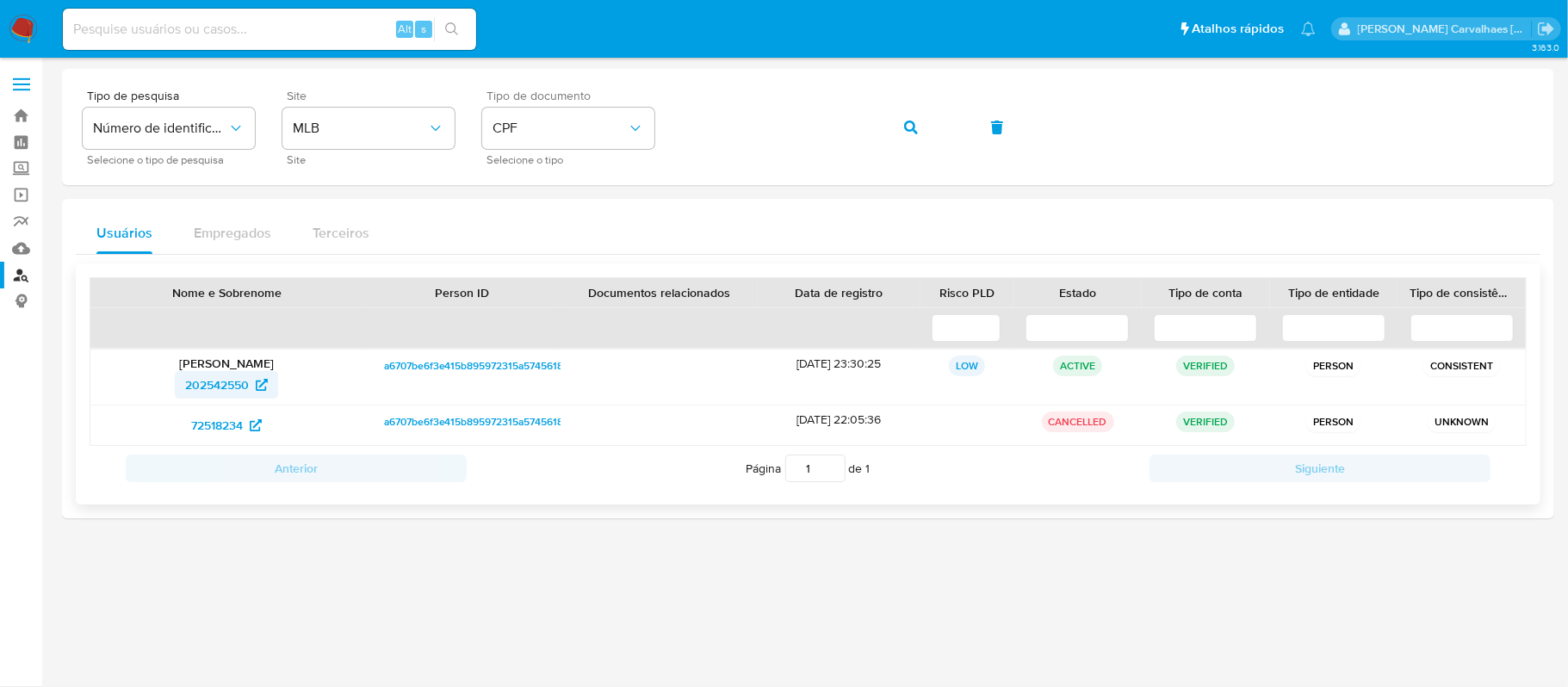
click at [229, 393] on span "202542550" at bounding box center [216, 385] width 64 height 28
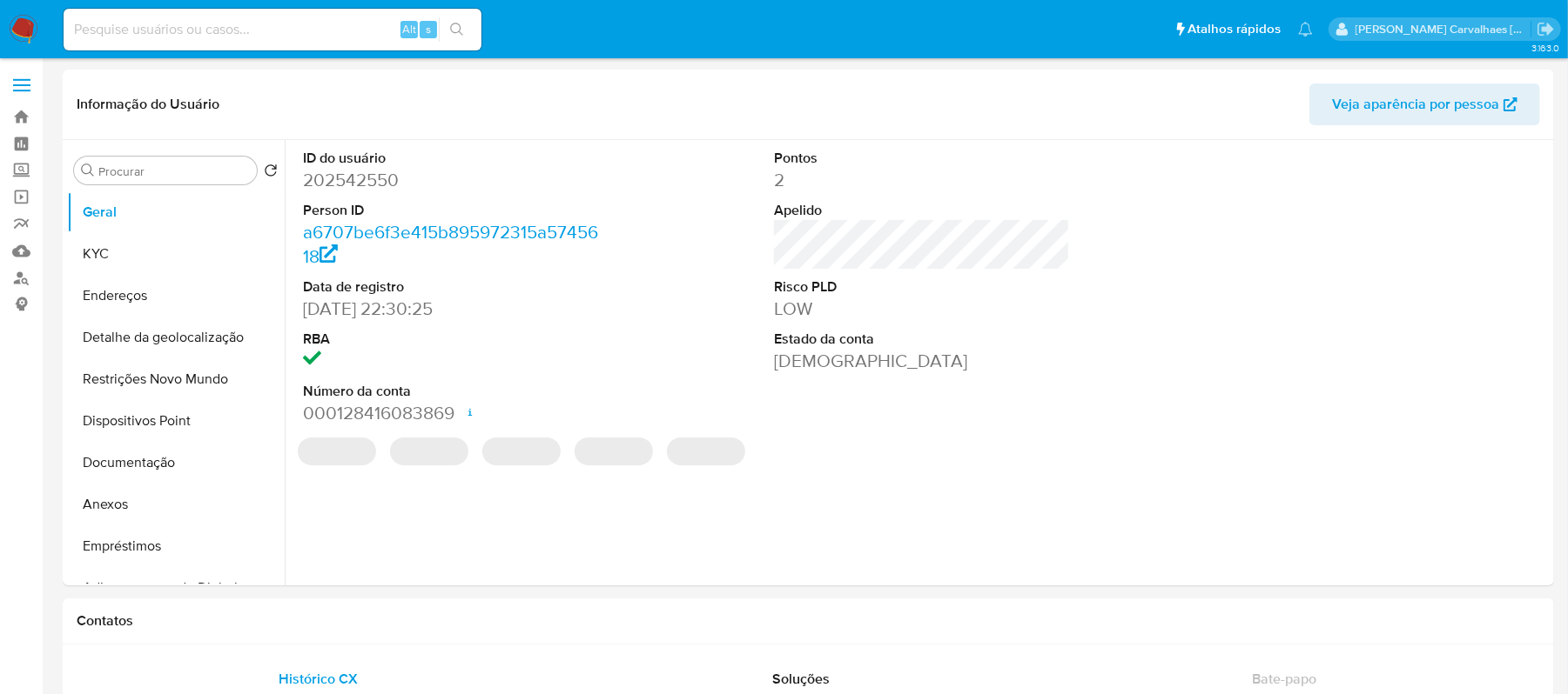
select select "10"
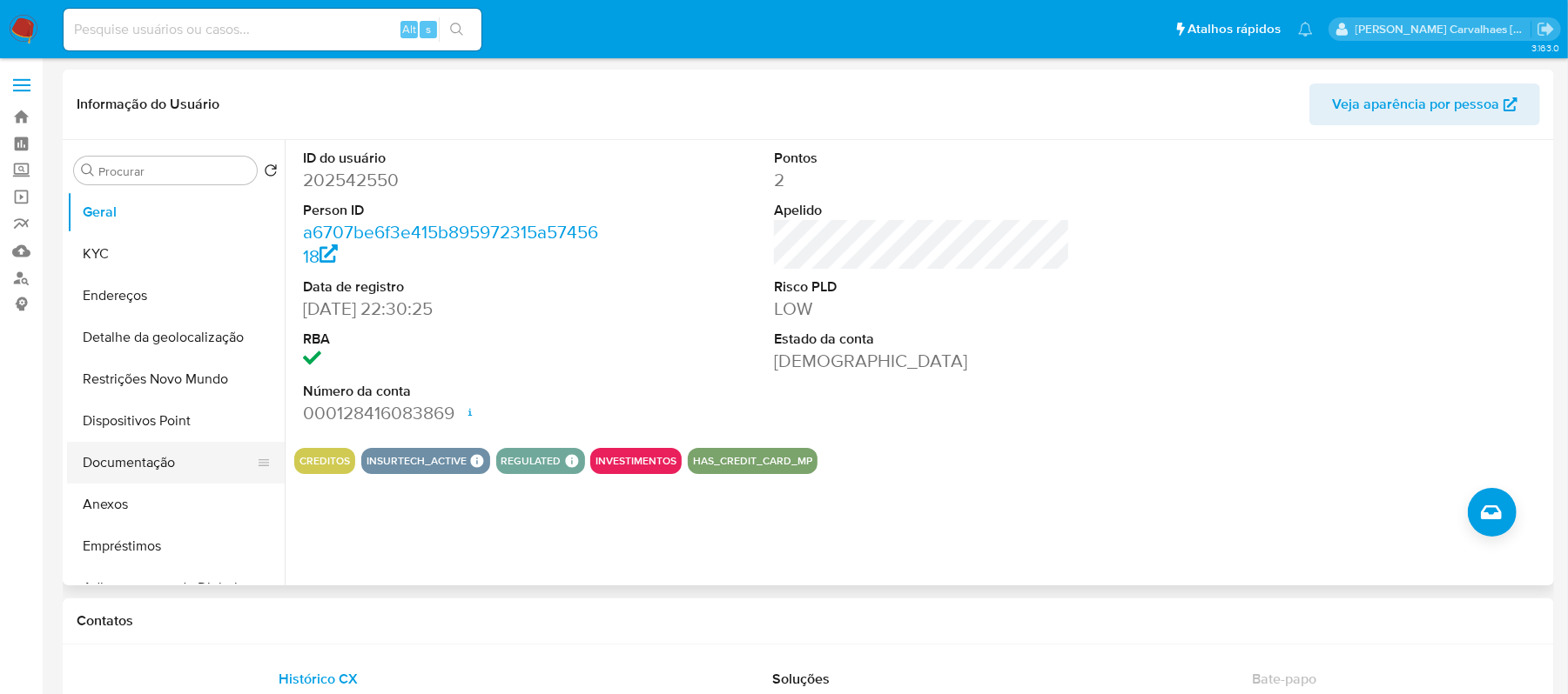
drag, startPoint x: 143, startPoint y: 461, endPoint x: 227, endPoint y: 452, distance: 84.5
click at [143, 460] on button "Documentação" at bounding box center [168, 463] width 204 height 42
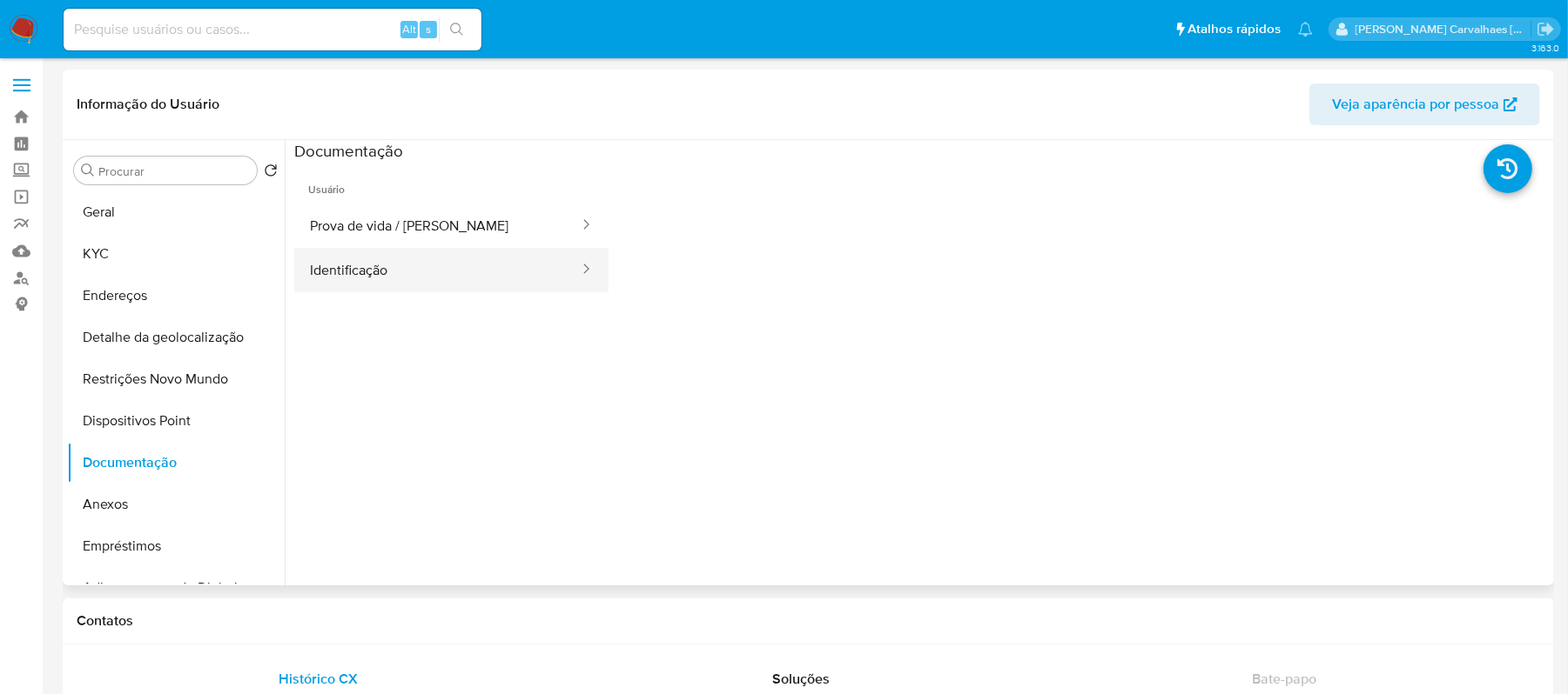
click at [408, 268] on button "Identificação" at bounding box center [438, 269] width 287 height 45
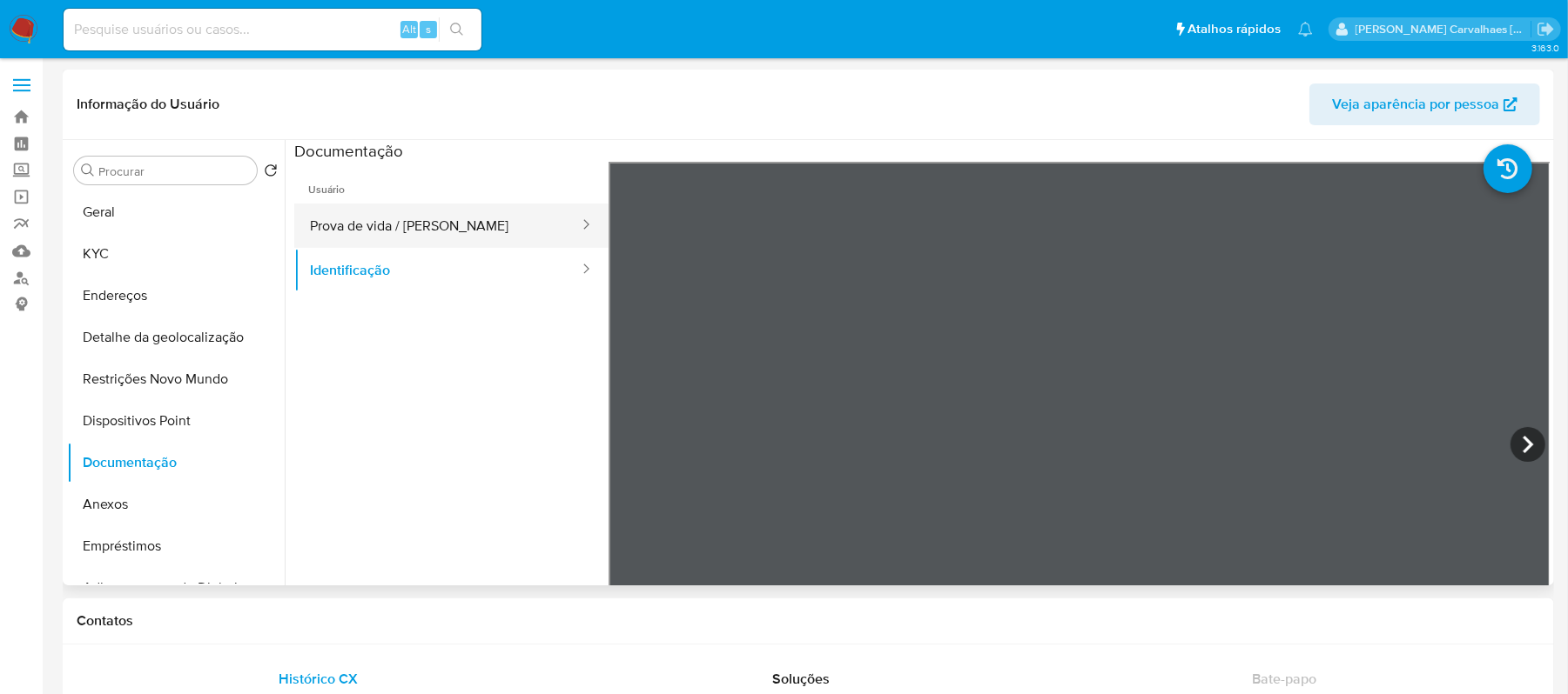
click at [401, 218] on button "Prova de vida / [PERSON_NAME]" at bounding box center [438, 226] width 287 height 45
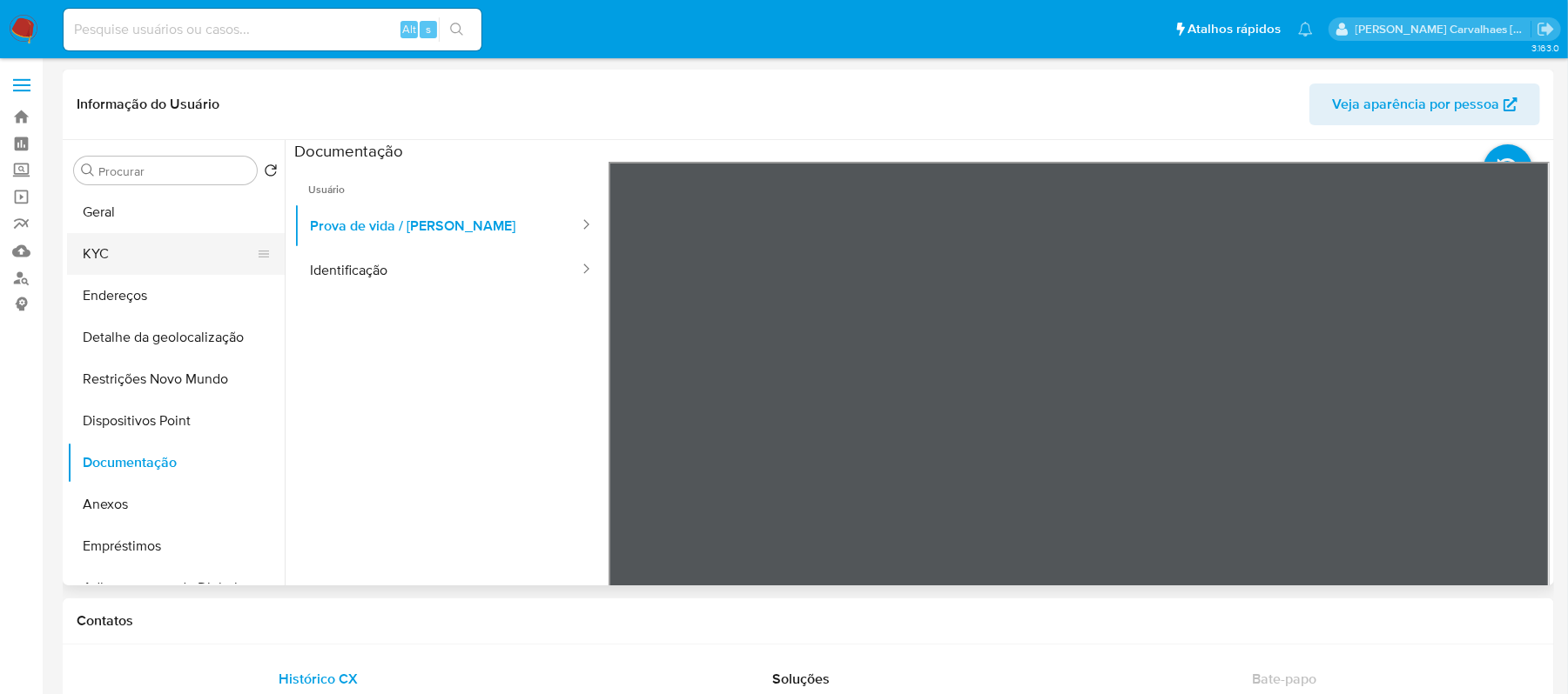
click at [139, 251] on button "KYC" at bounding box center [168, 255] width 204 height 42
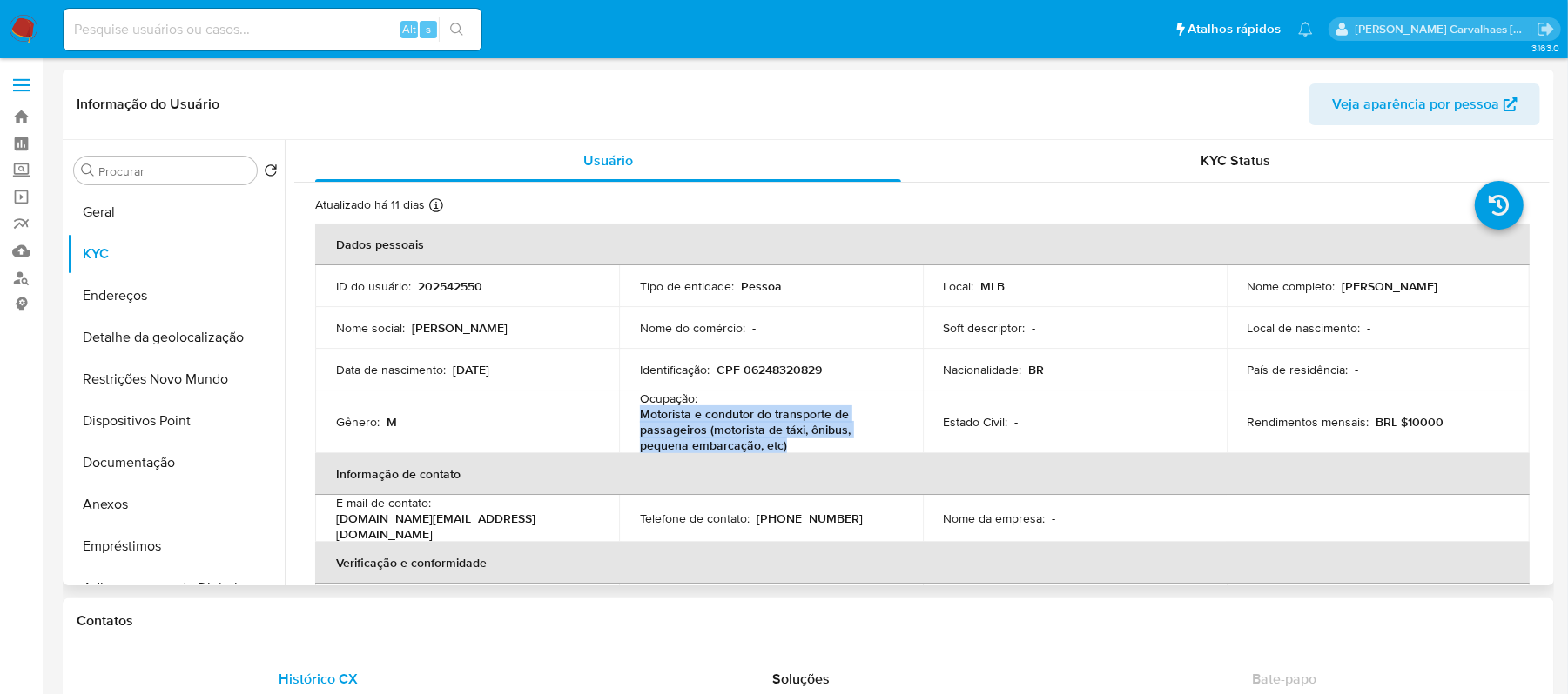
drag, startPoint x: 641, startPoint y: 419, endPoint x: 782, endPoint y: 449, distance: 144.2
click at [782, 449] on p "Motorista e condutor do transporte de passageiros (motorista de táxi, ônibus, p…" at bounding box center [767, 430] width 255 height 47
copy p "Motorista e condutor do transporte de passageiros (motorista de táxi, ônibus, p…"
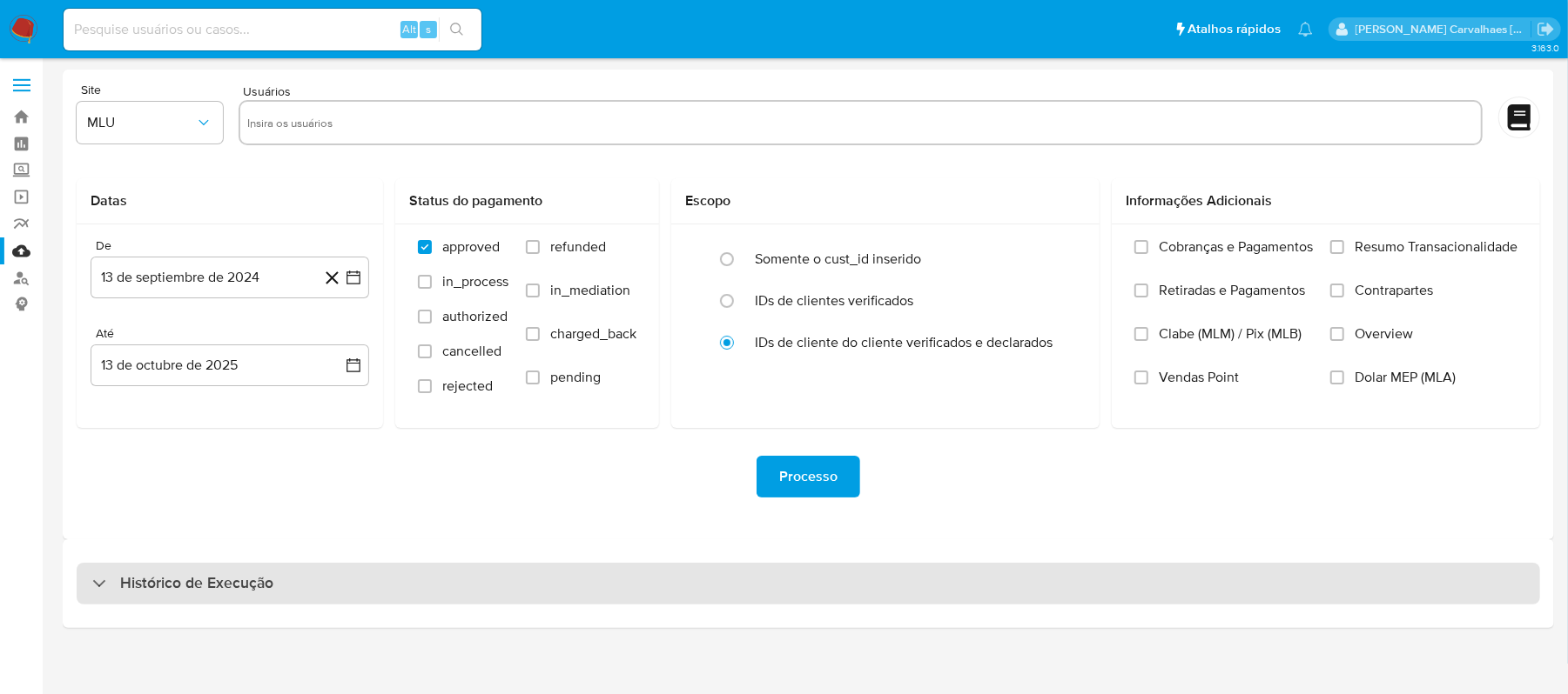
click at [108, 579] on div "Histórico de Execução" at bounding box center [183, 584] width 181 height 21
select select "10"
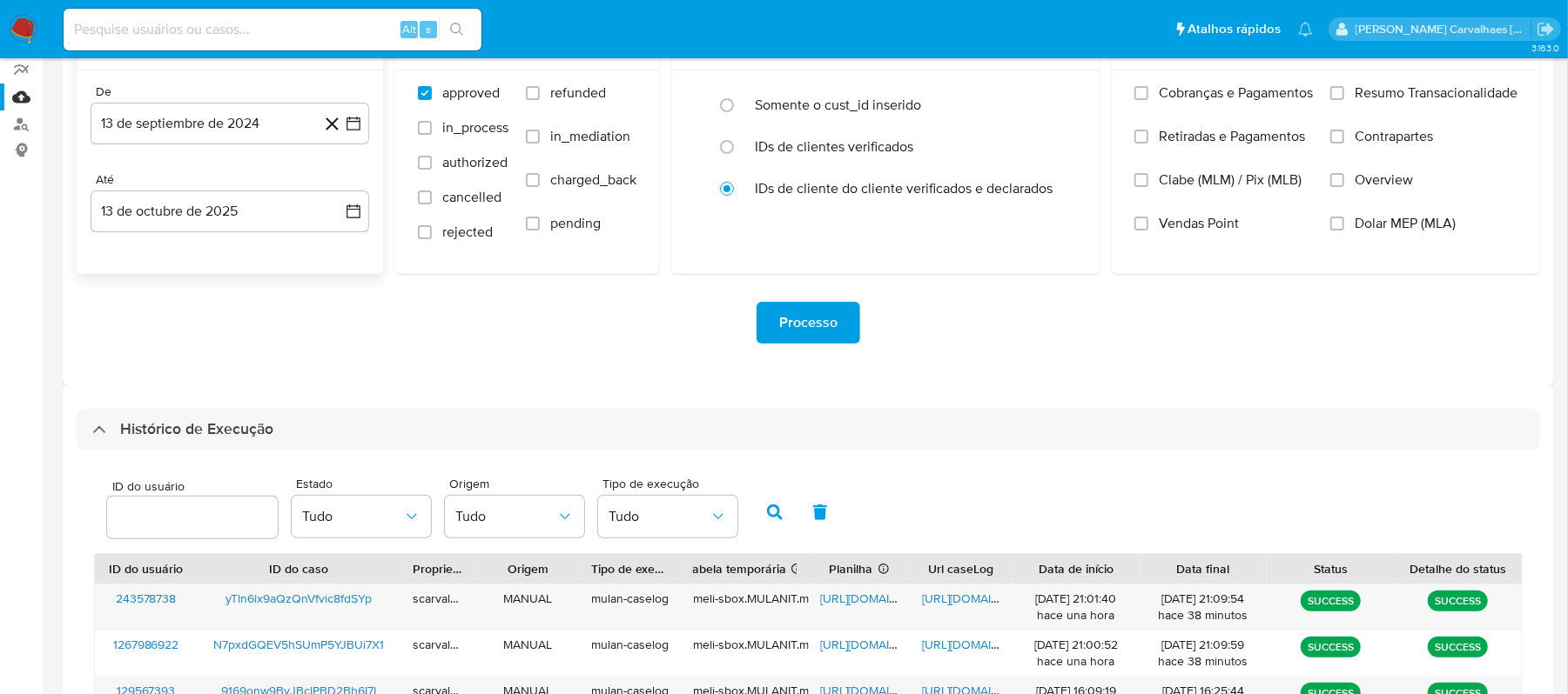
scroll to position [348, 0]
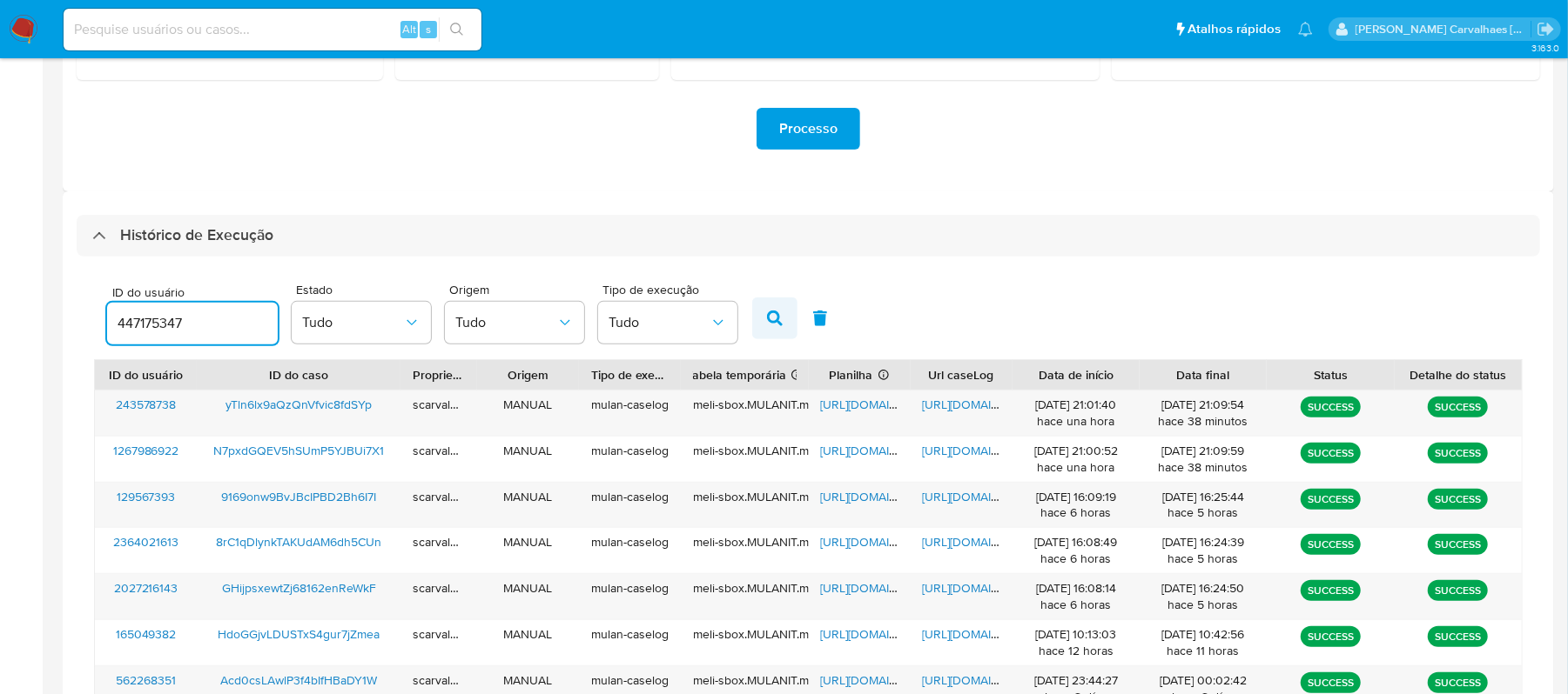
type input "447175347"
click at [777, 317] on icon "button" at bounding box center [775, 318] width 16 height 16
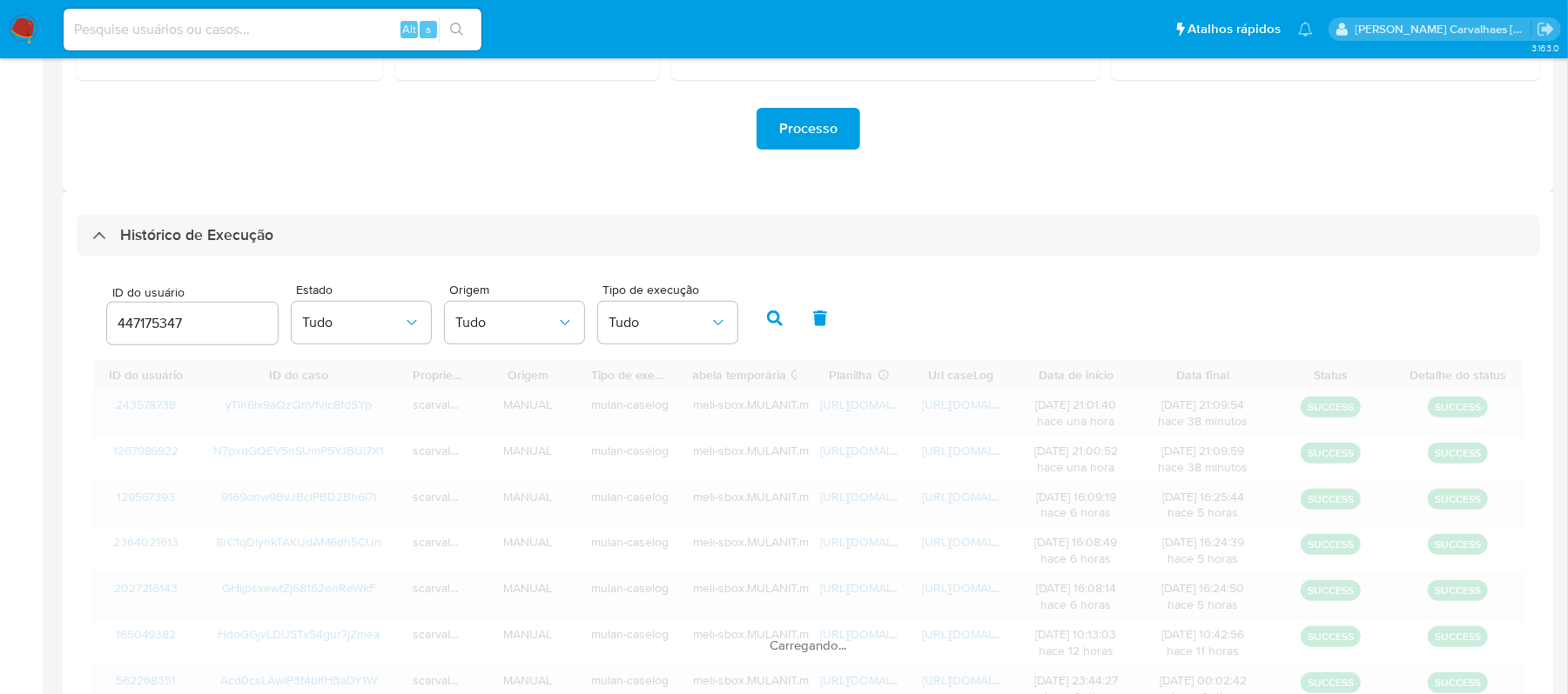
scroll to position [343, 0]
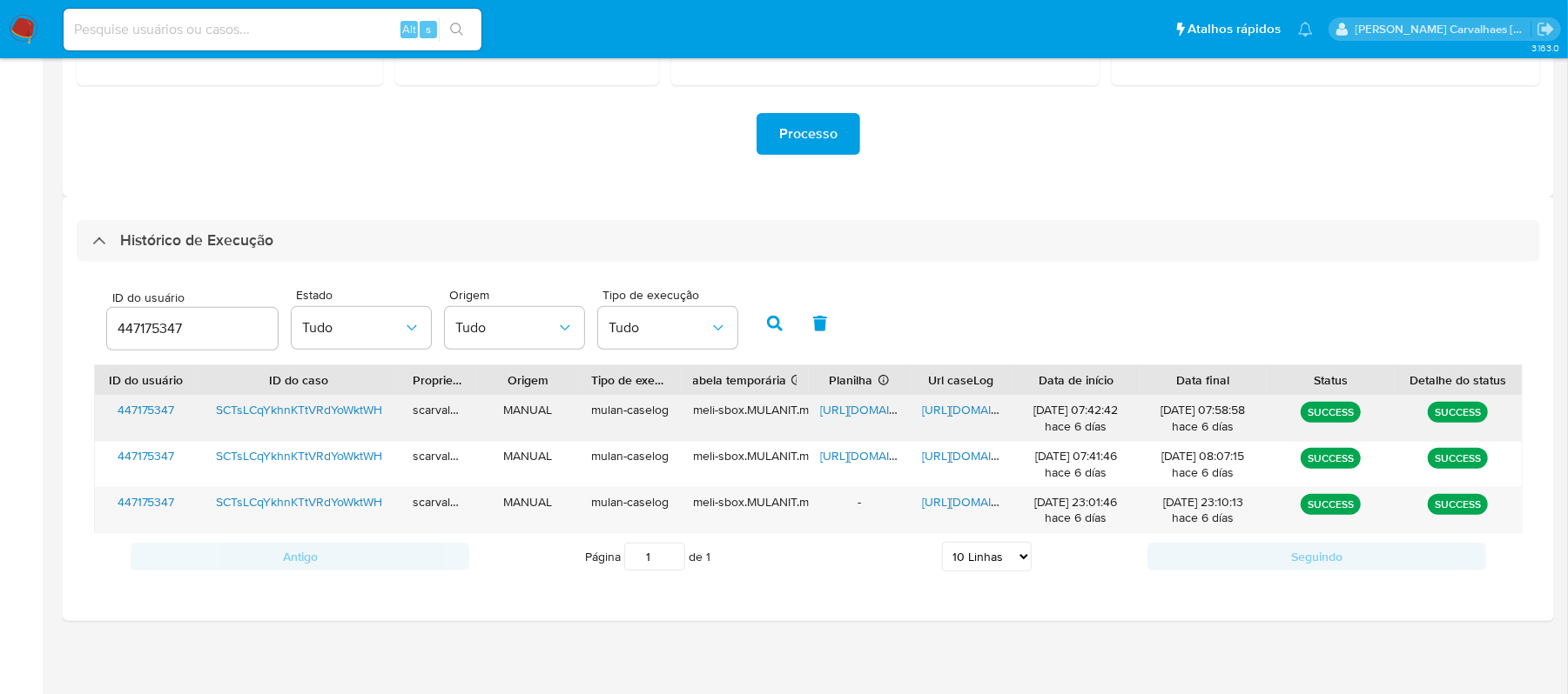
click at [880, 409] on span "https://docs.google.com/spreadsheets/d/1IIiG5fI4St-wVPh0QEkThNB9o44gi-VzVUIe4Mv…" at bounding box center [881, 410] width 120 height 18
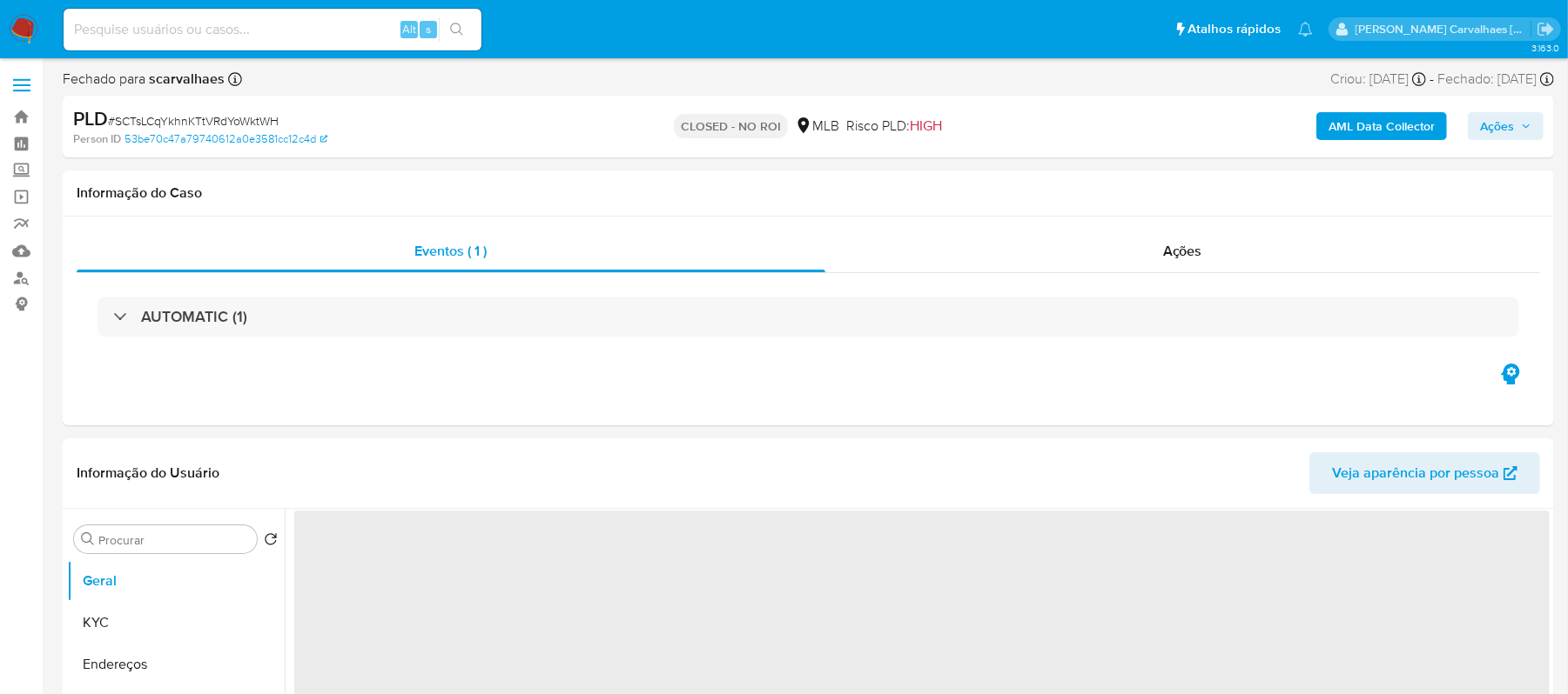
select select "10"
